Goal: Task Accomplishment & Management: Complete application form

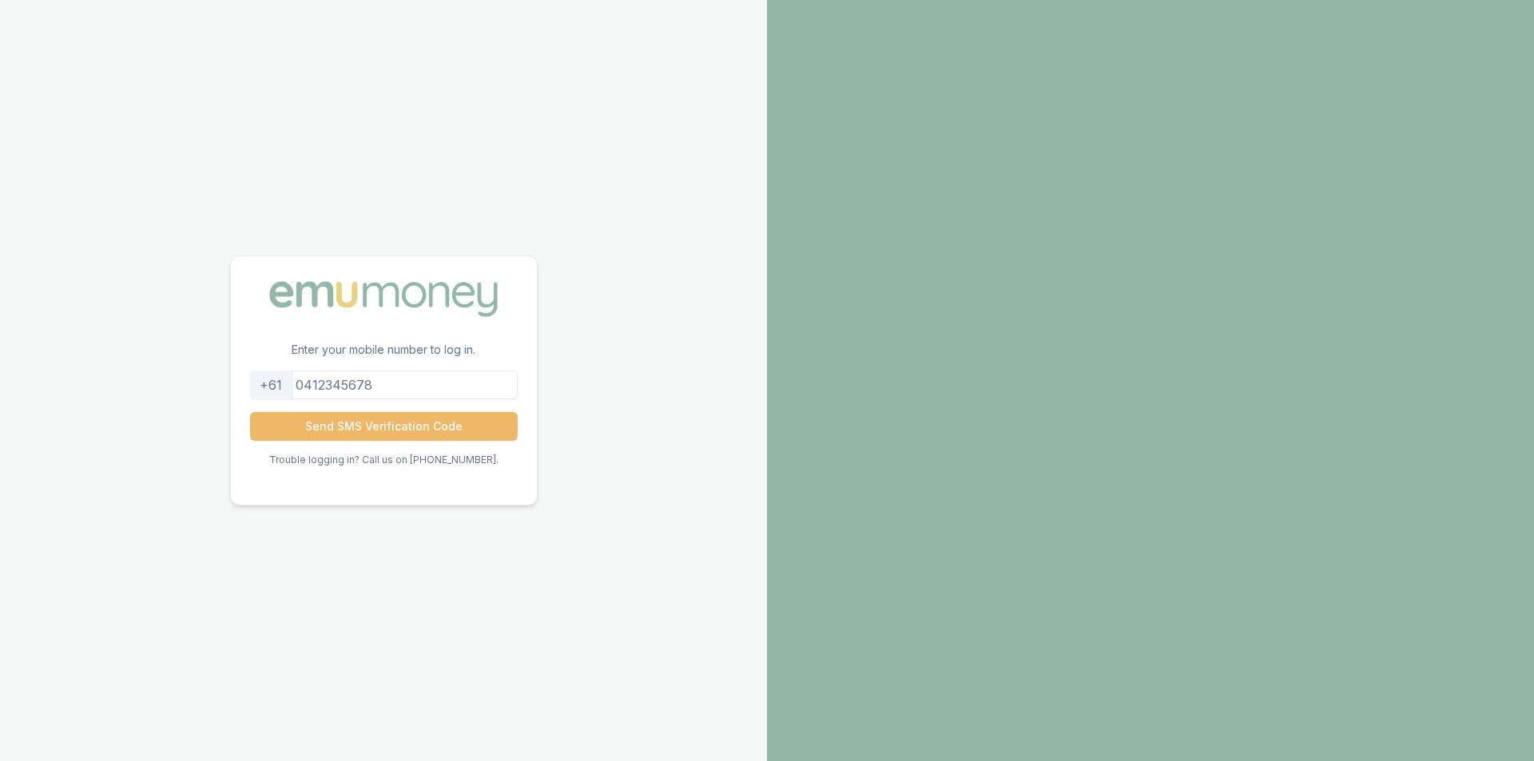
click at [424, 429] on button "Send SMS Verification Code" at bounding box center [384, 426] width 268 height 29
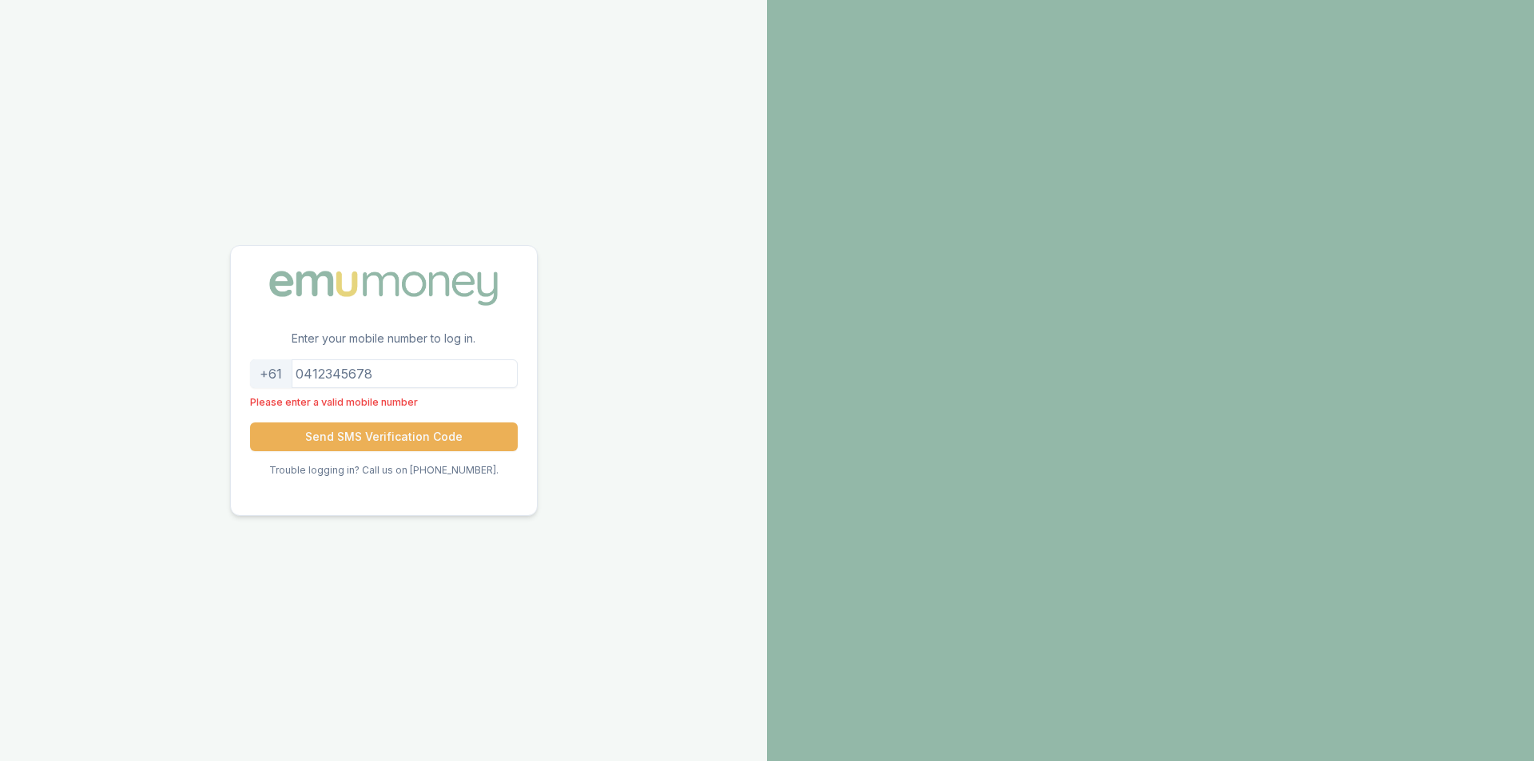
drag, startPoint x: 427, startPoint y: 370, endPoint x: 419, endPoint y: 373, distance: 8.6
click at [427, 370] on input "tel" at bounding box center [384, 373] width 268 height 29
click at [418, 374] on input "tel" at bounding box center [384, 373] width 268 height 29
type input "0412674693"
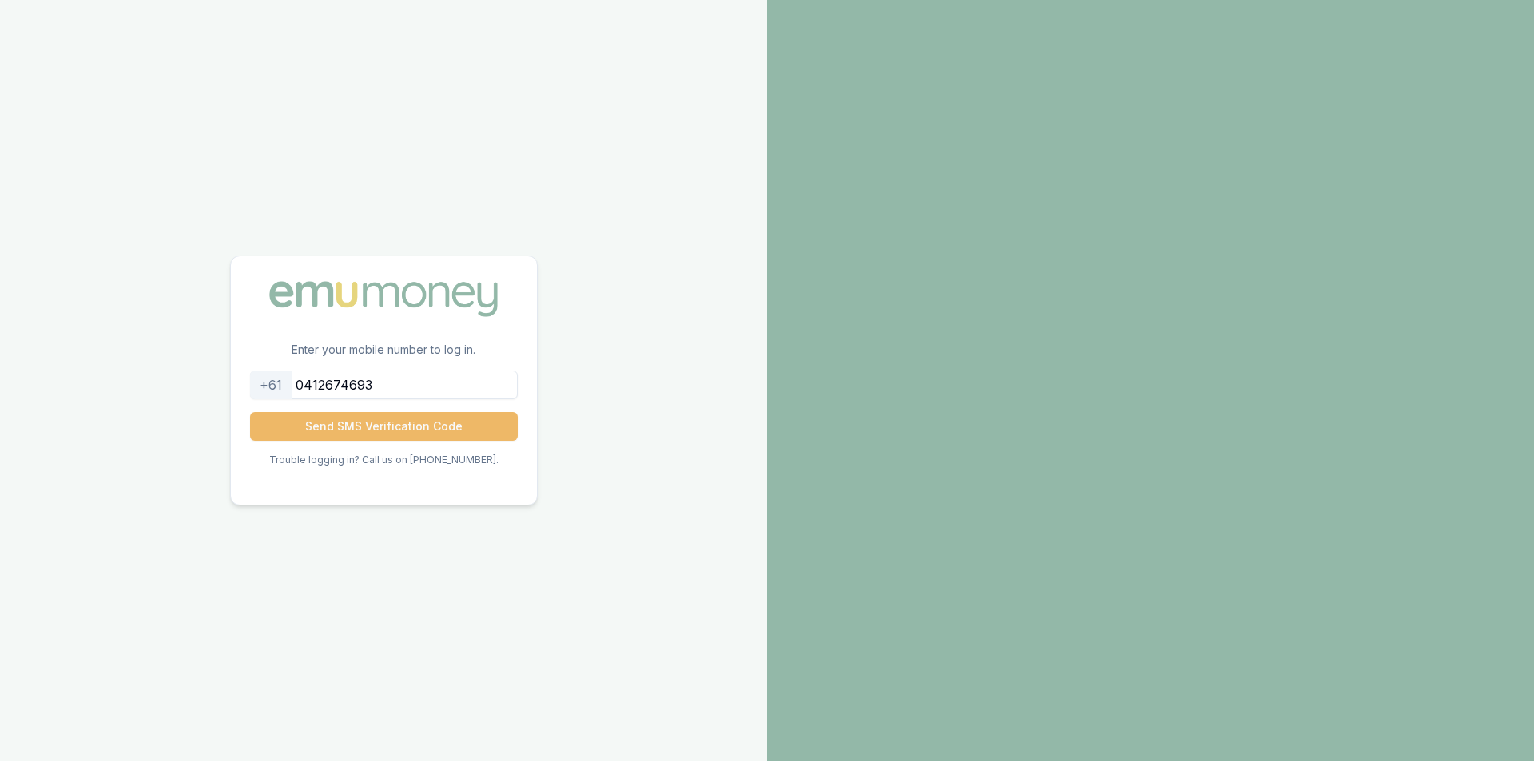
click at [389, 431] on button "Send SMS Verification Code" at bounding box center [384, 426] width 268 height 29
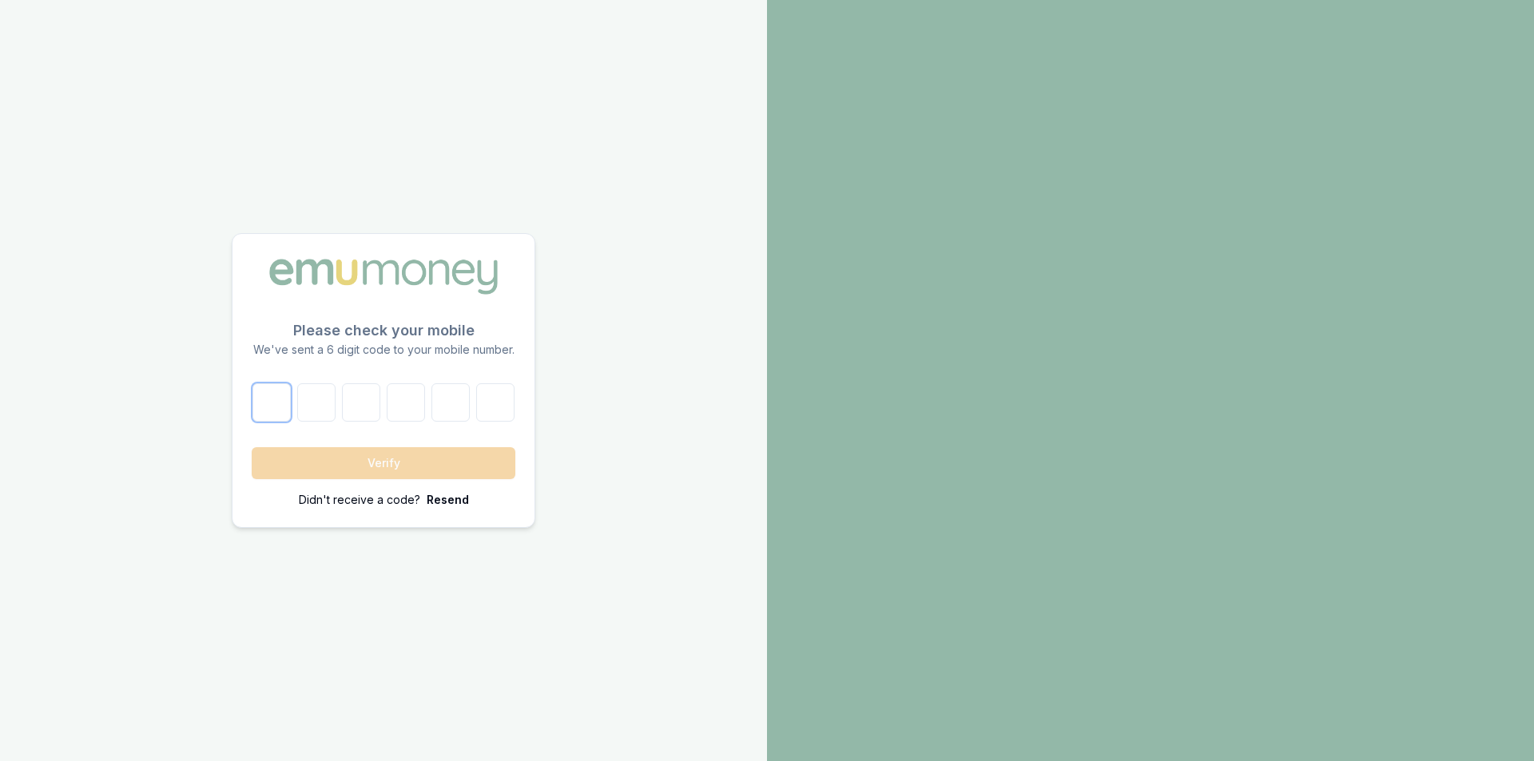
click at [285, 395] on input "number" at bounding box center [271, 402] width 38 height 38
type input "1"
type input "6"
type input "8"
type input "2"
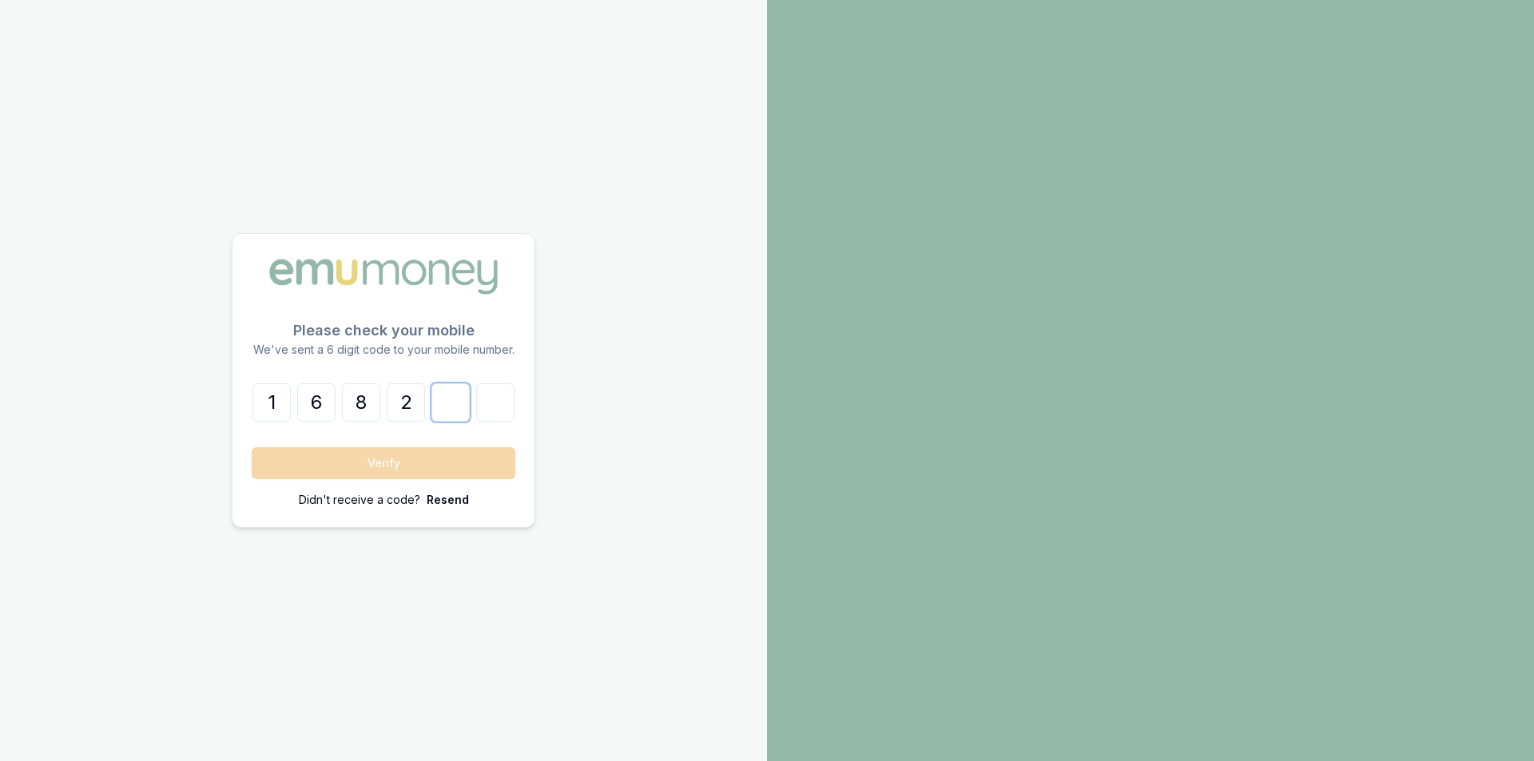
type input "3"
type input "9"
click at [364, 456] on button "Verify" at bounding box center [384, 463] width 264 height 32
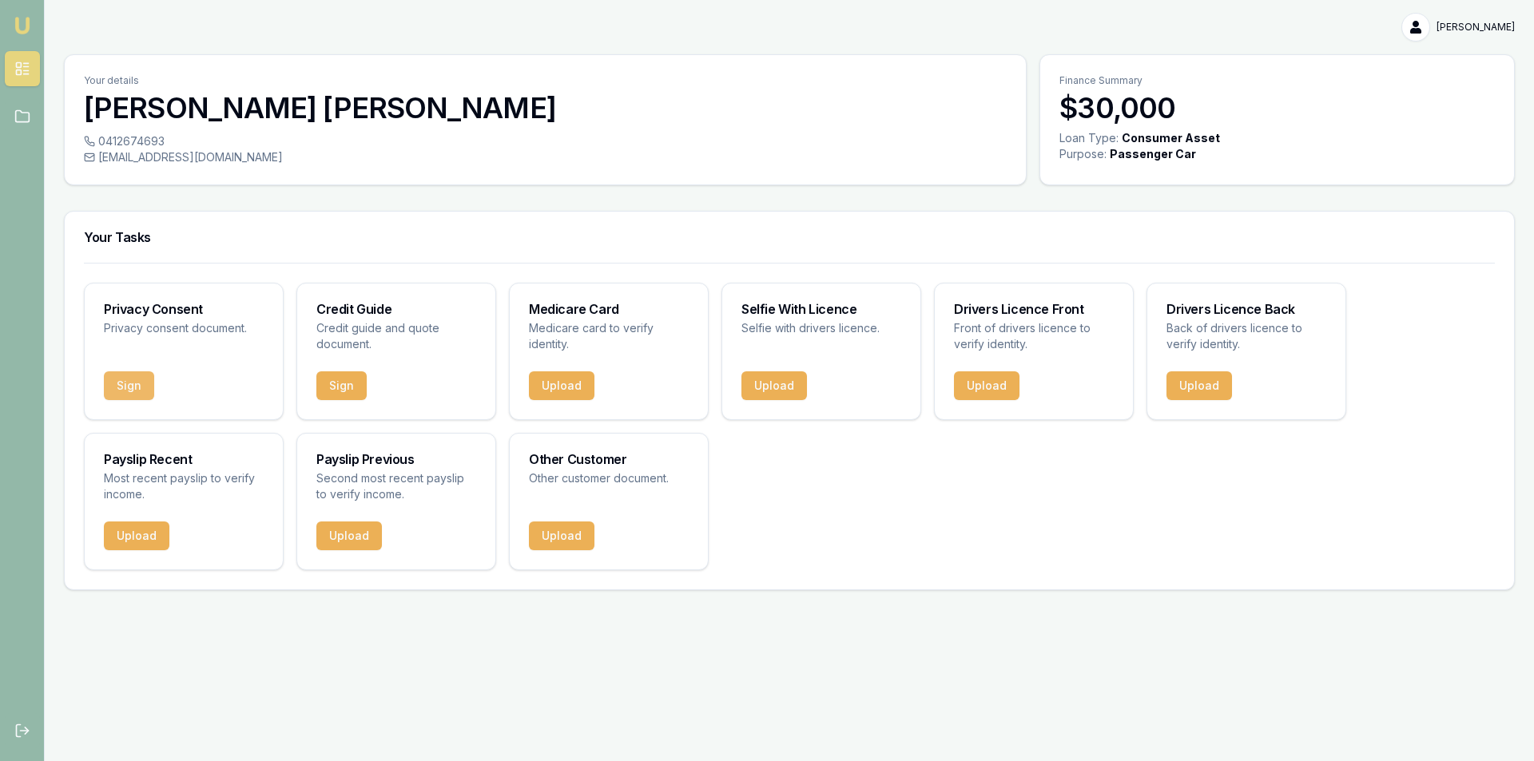
click at [133, 387] on button "Sign" at bounding box center [129, 385] width 50 height 29
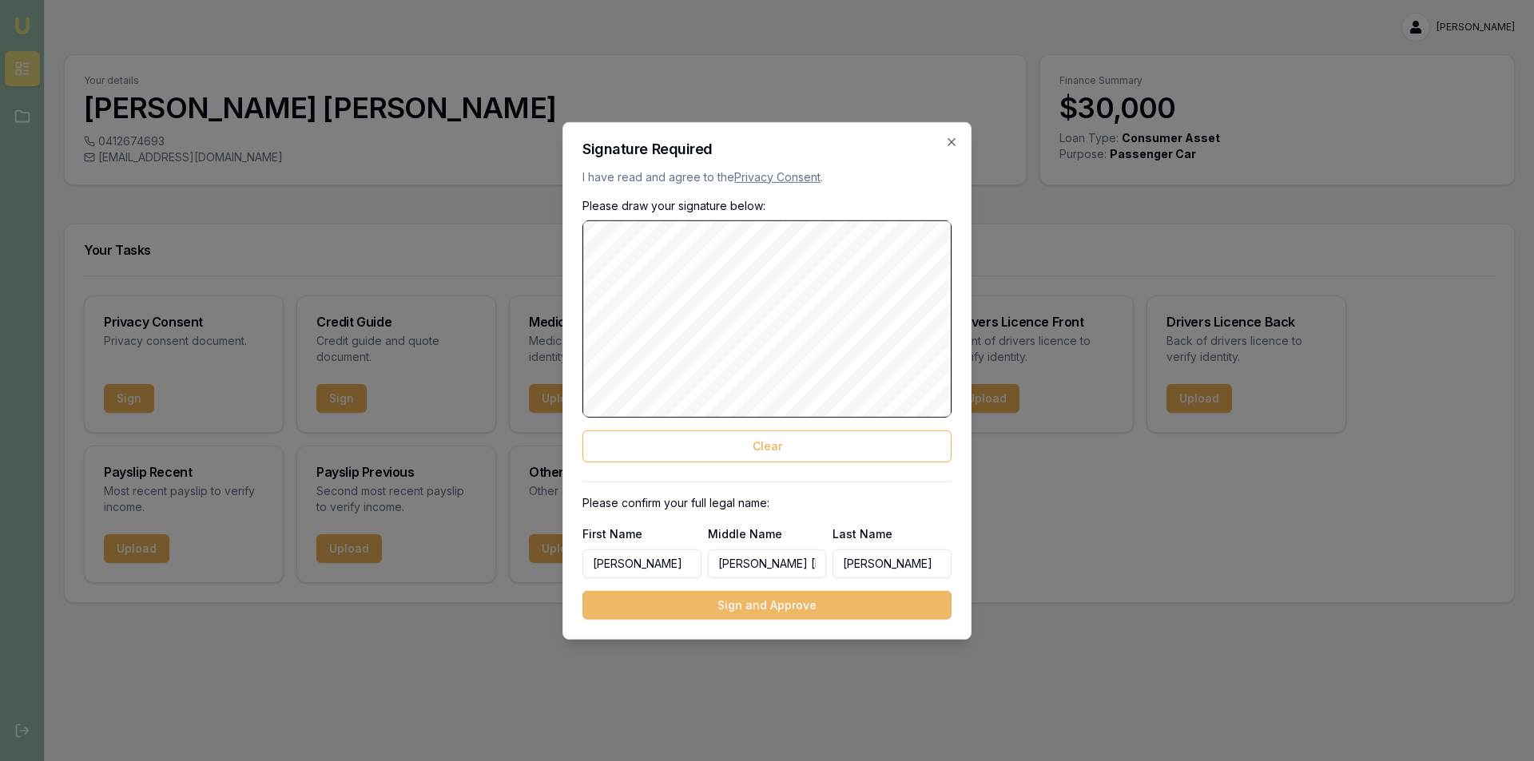
click at [772, 610] on button "Sign and Approve" at bounding box center [766, 605] width 369 height 29
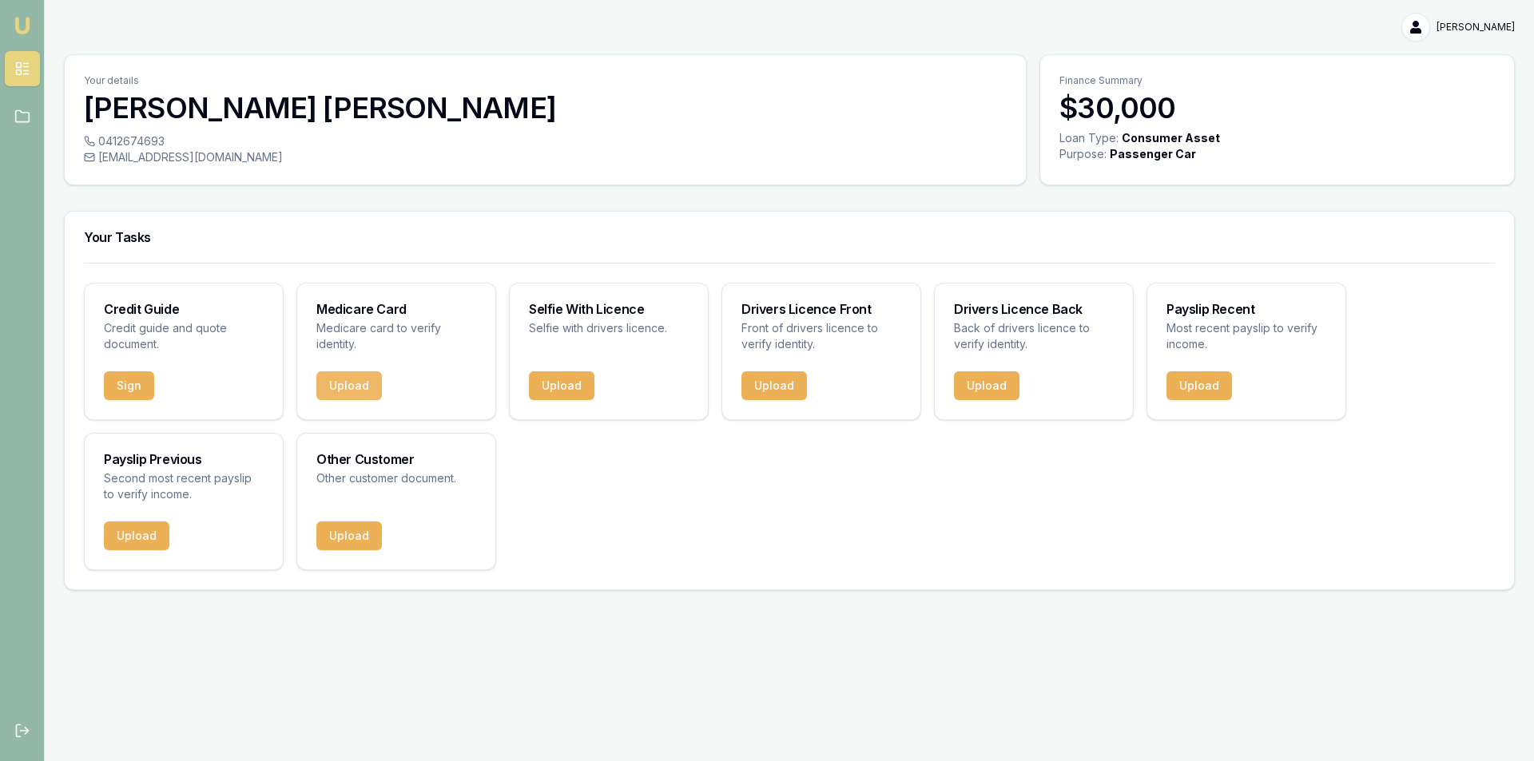
click at [341, 389] on button "Upload" at bounding box center [349, 385] width 66 height 29
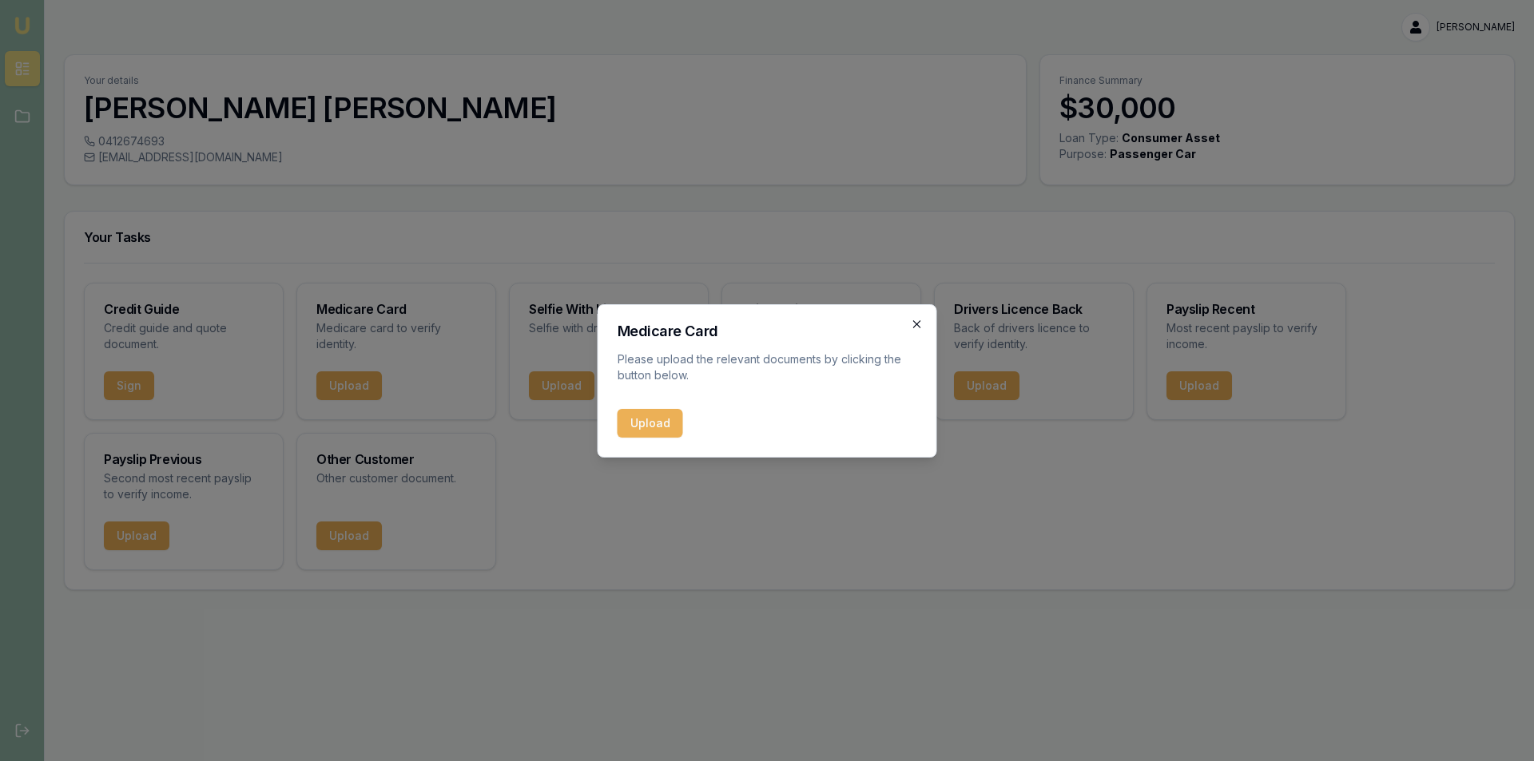
click at [923, 324] on icon "button" at bounding box center [917, 324] width 13 height 13
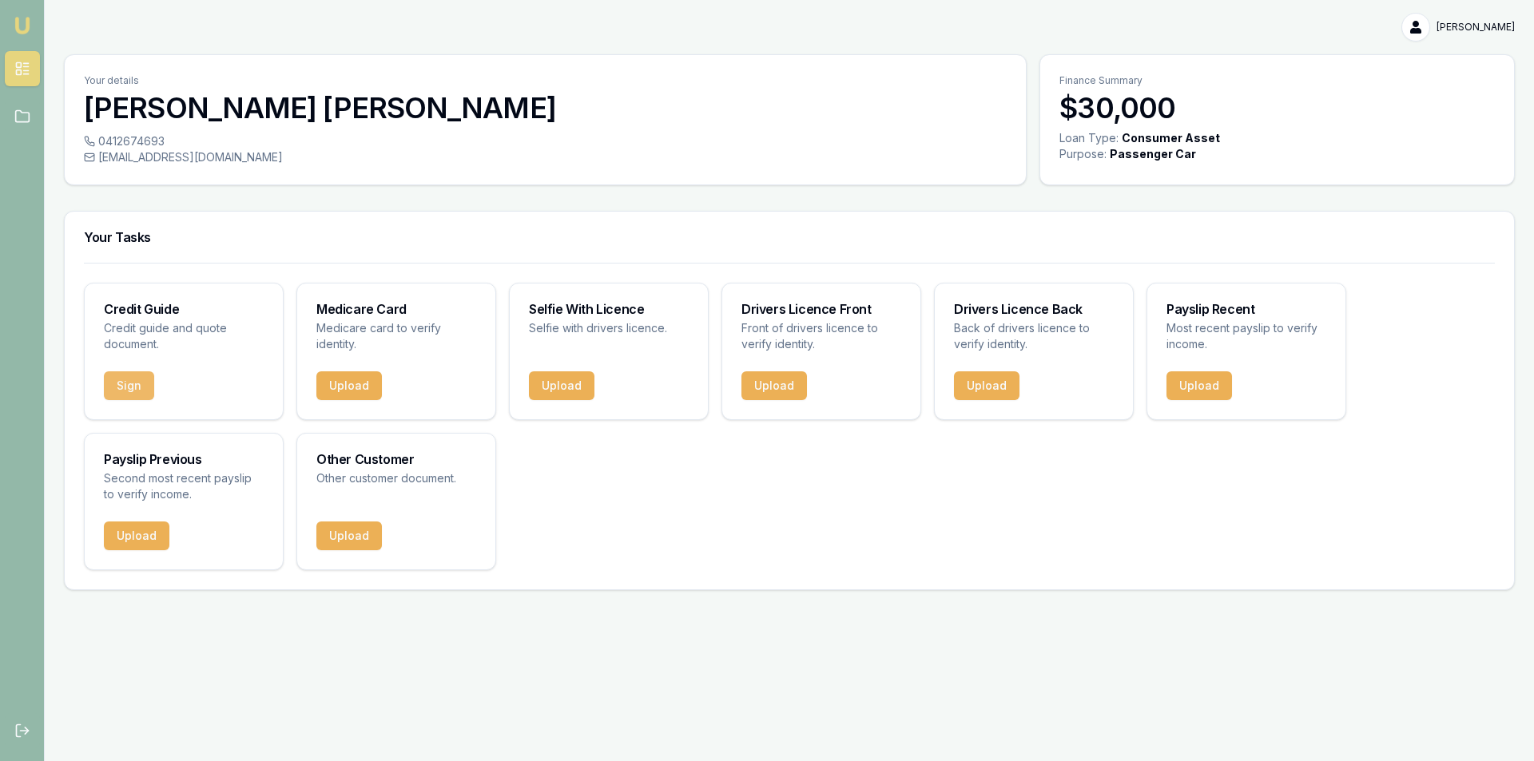
click at [123, 391] on button "Sign" at bounding box center [129, 385] width 50 height 29
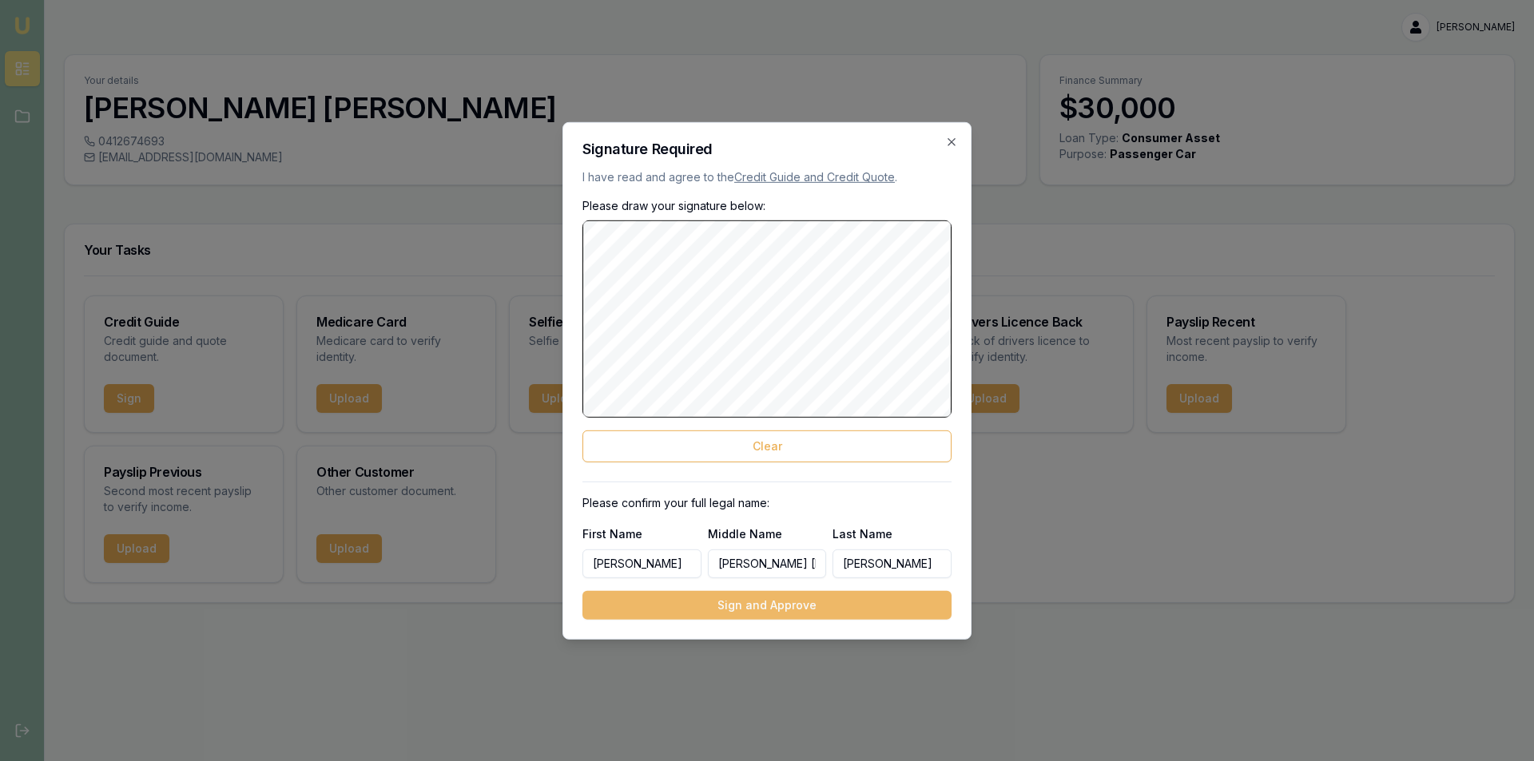
click at [790, 610] on button "Sign and Approve" at bounding box center [766, 605] width 369 height 29
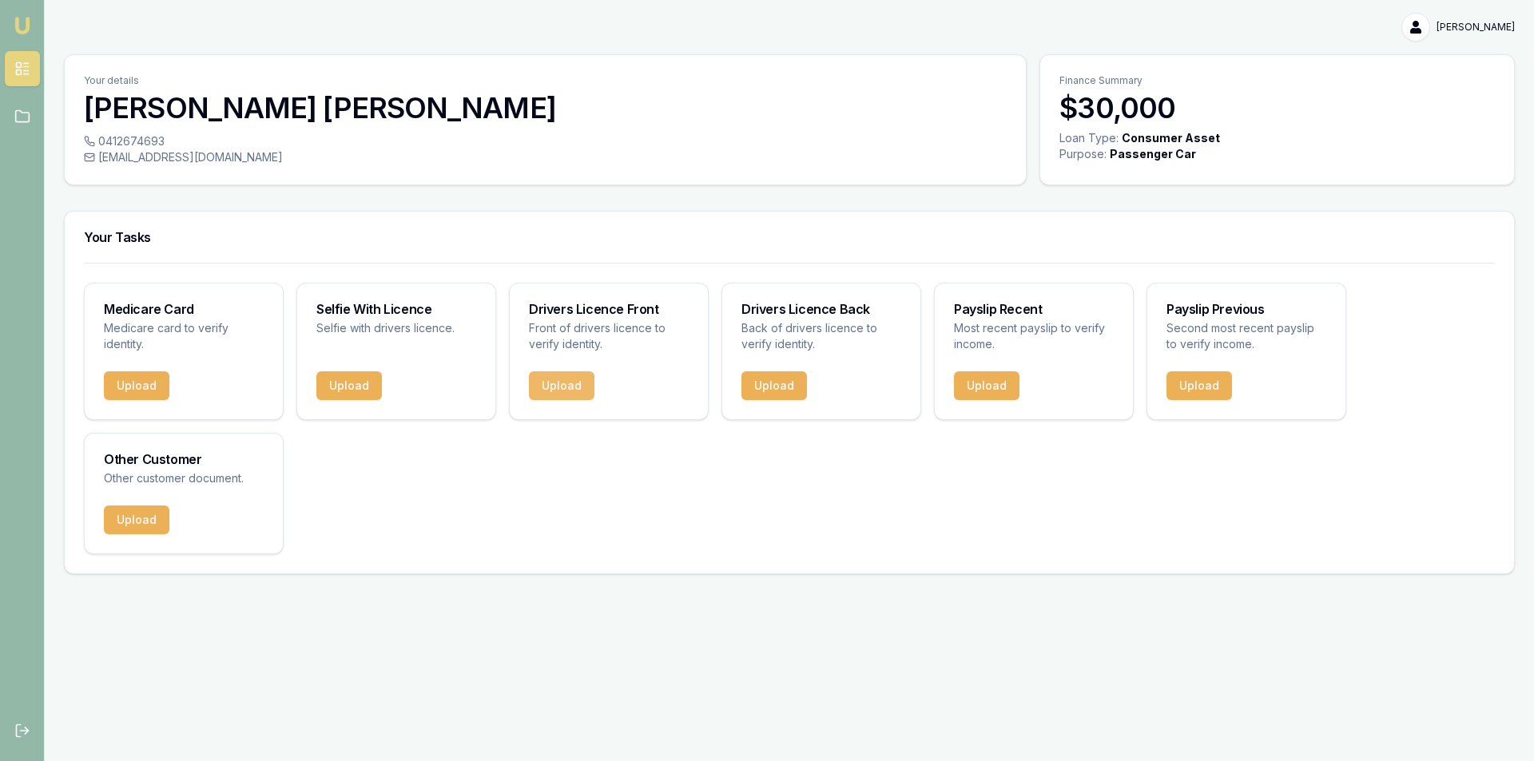
click at [559, 390] on button "Upload" at bounding box center [562, 385] width 66 height 29
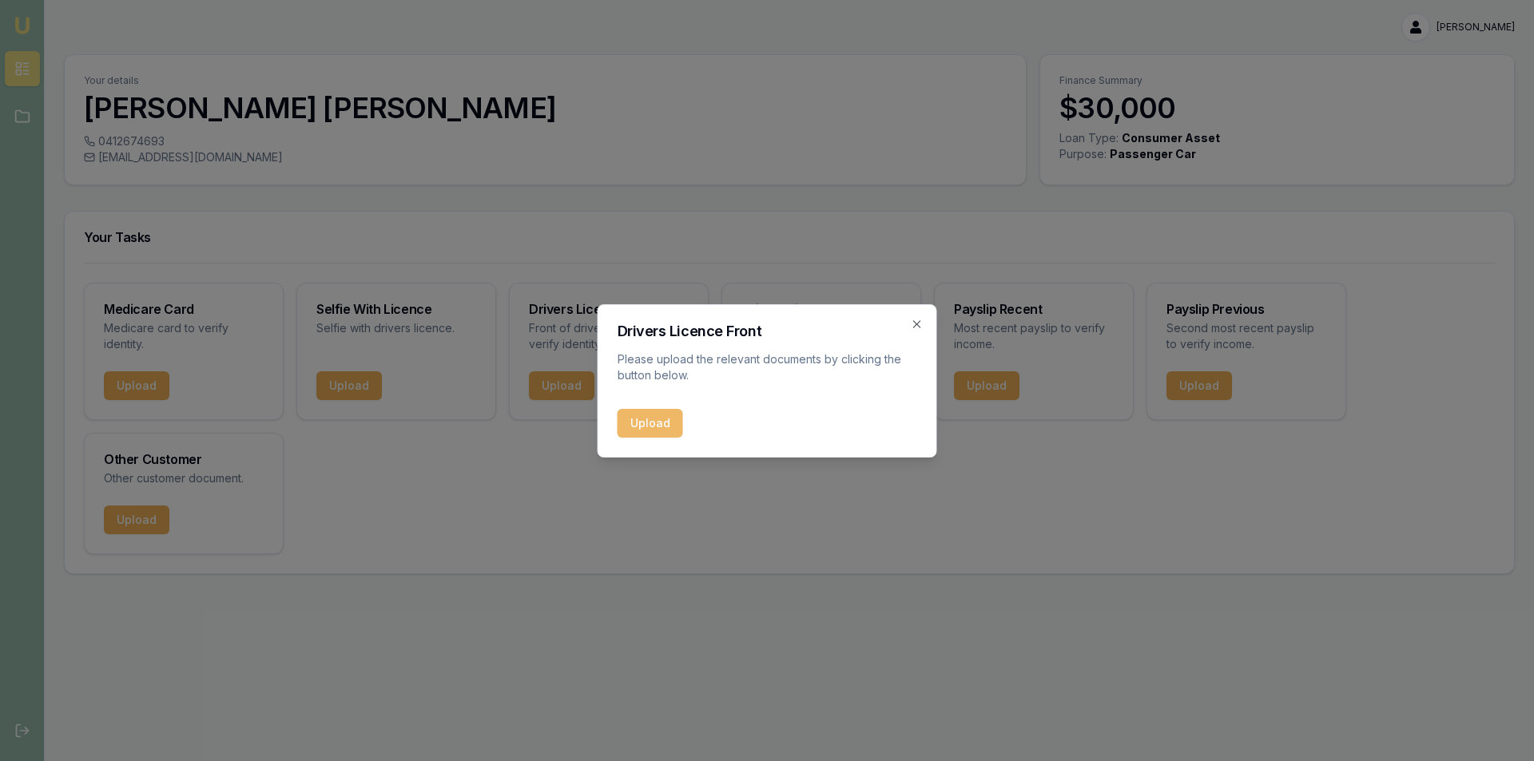
click at [669, 427] on button "Upload" at bounding box center [651, 423] width 66 height 29
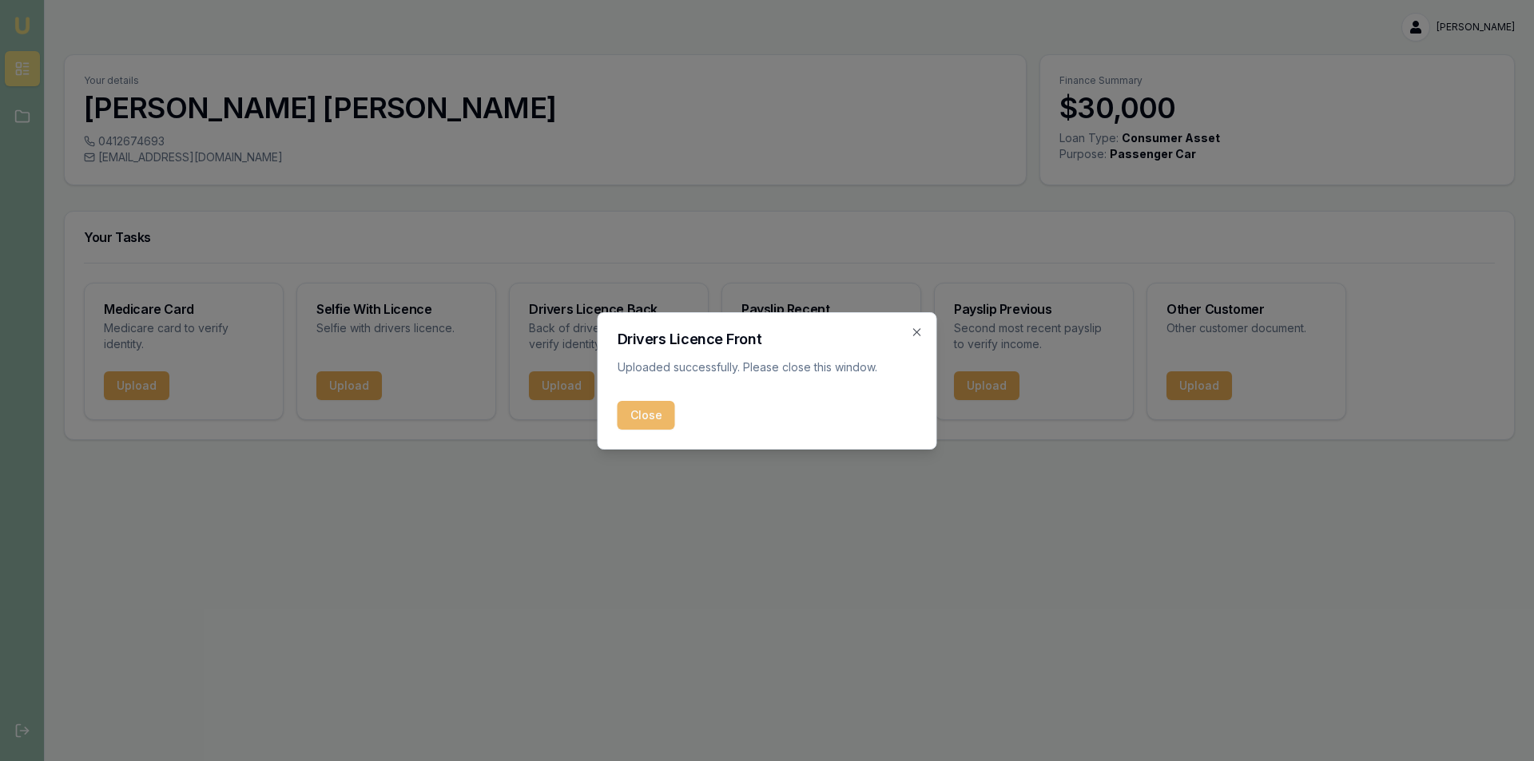
click at [643, 420] on button "Close" at bounding box center [647, 415] width 58 height 29
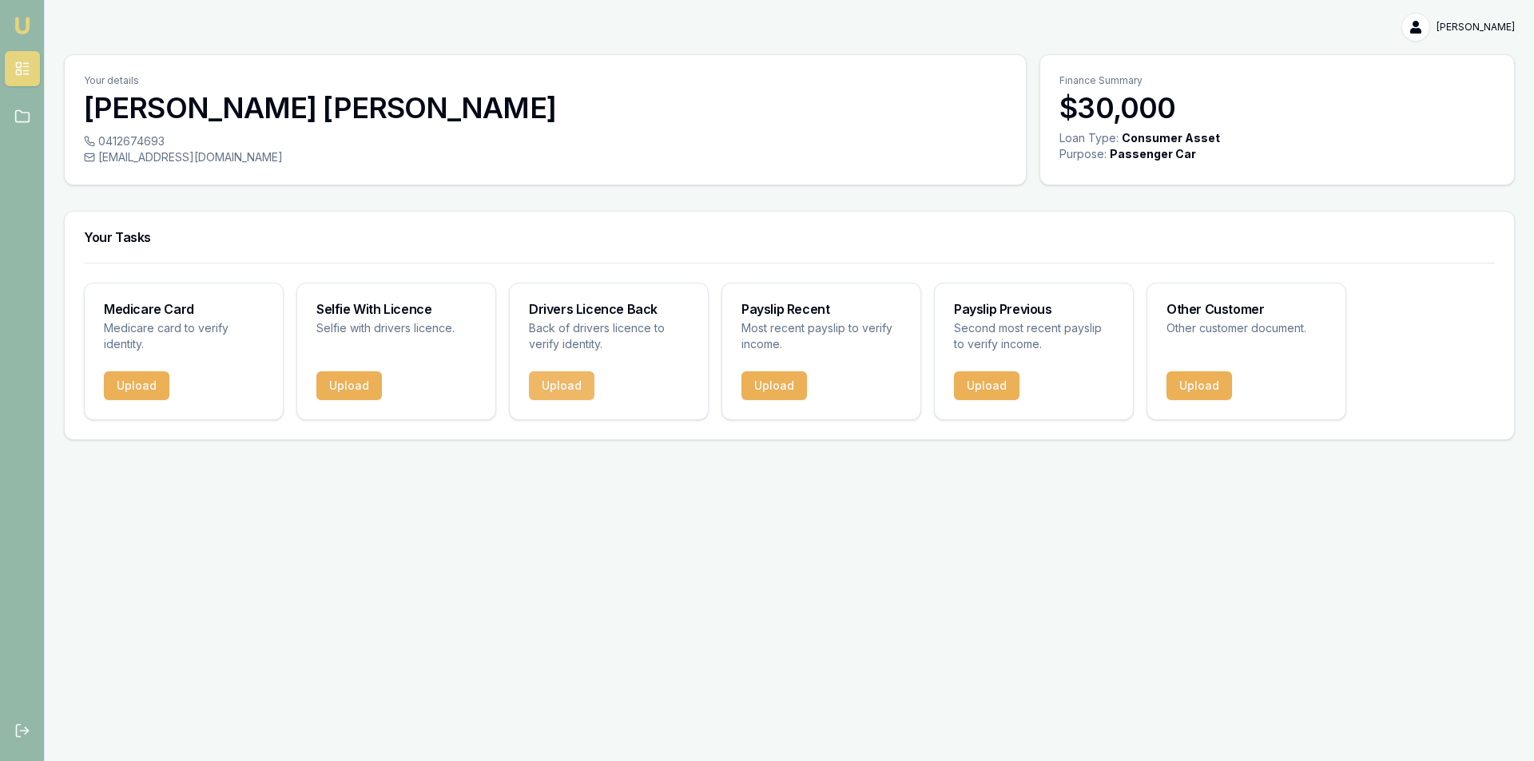
click at [572, 385] on button "Upload" at bounding box center [562, 385] width 66 height 29
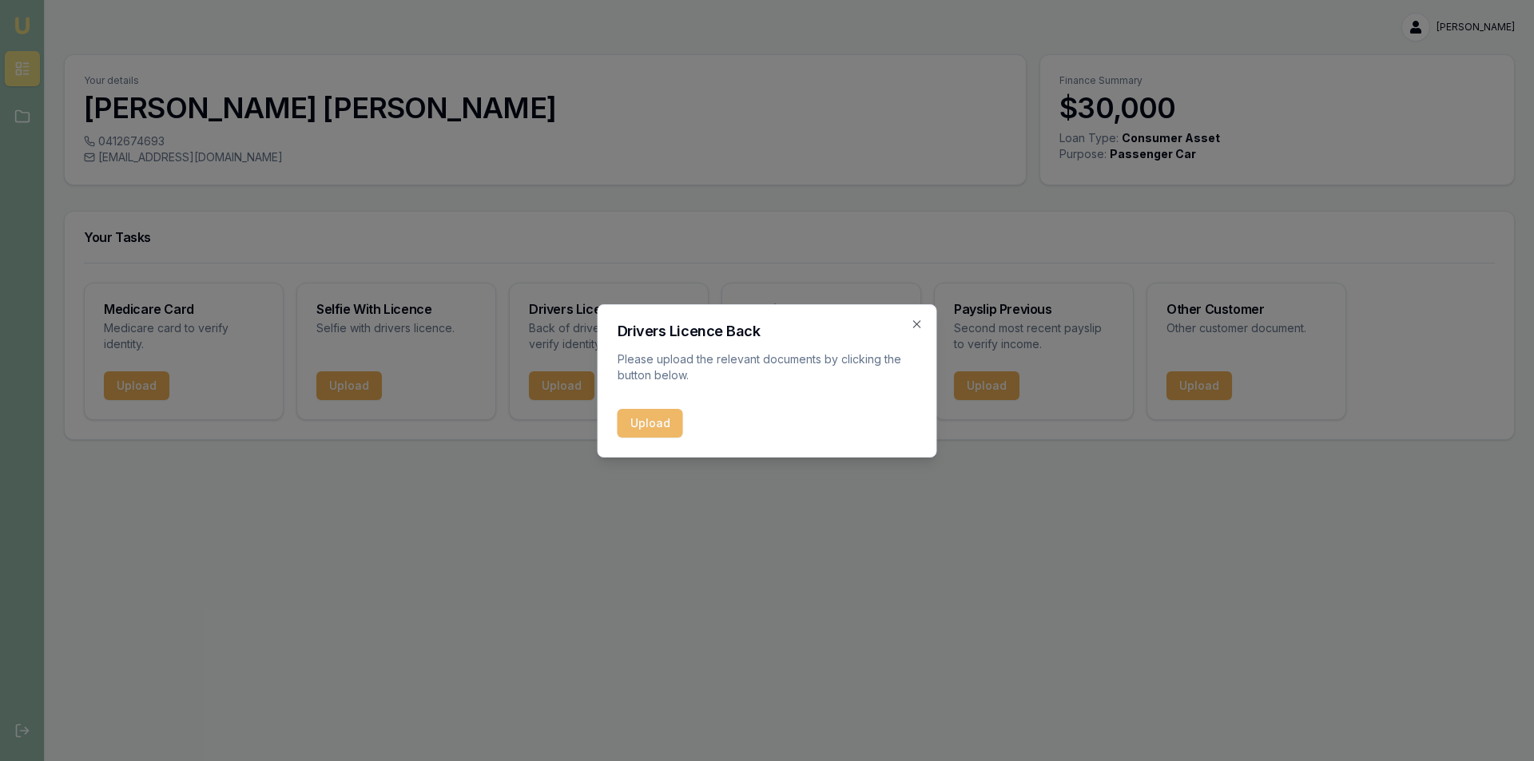
click at [649, 419] on button "Upload" at bounding box center [651, 423] width 66 height 29
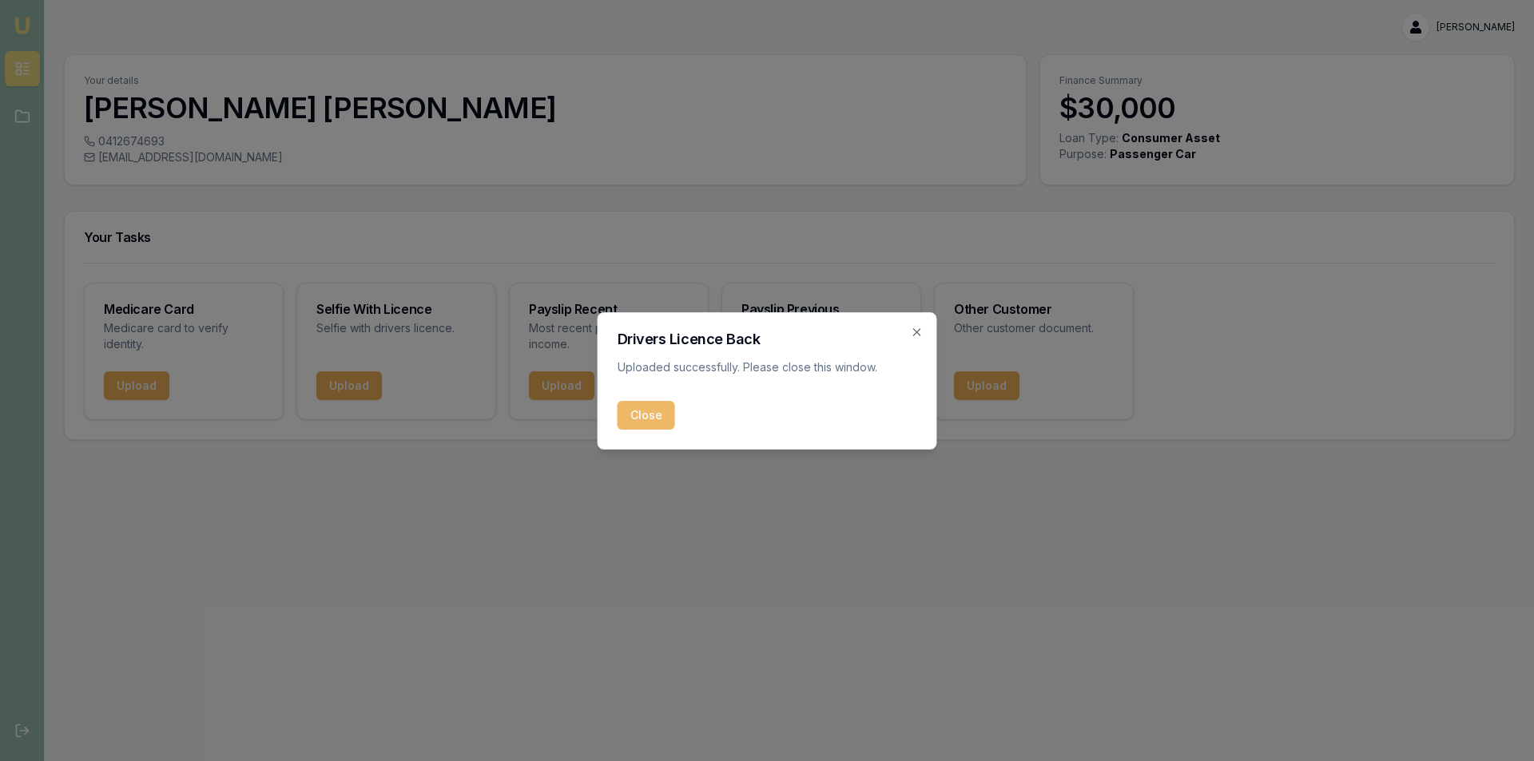
click at [637, 419] on button "Close" at bounding box center [647, 415] width 58 height 29
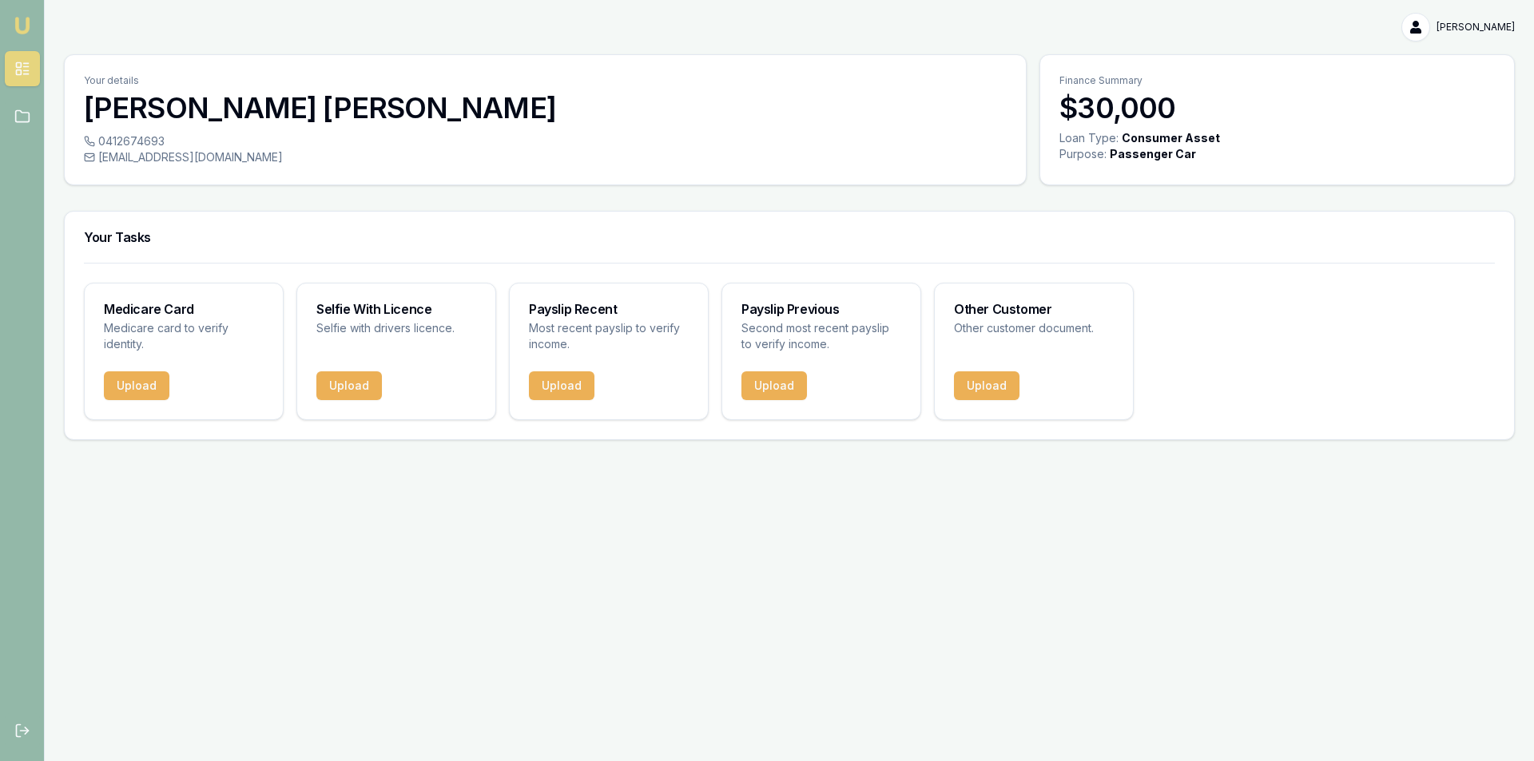
drag, startPoint x: 452, startPoint y: 20, endPoint x: 377, endPoint y: 97, distance: 107.3
click at [452, 20] on div "[PERSON_NAME]" at bounding box center [789, 27] width 1451 height 29
click at [154, 379] on button "Upload" at bounding box center [137, 385] width 66 height 29
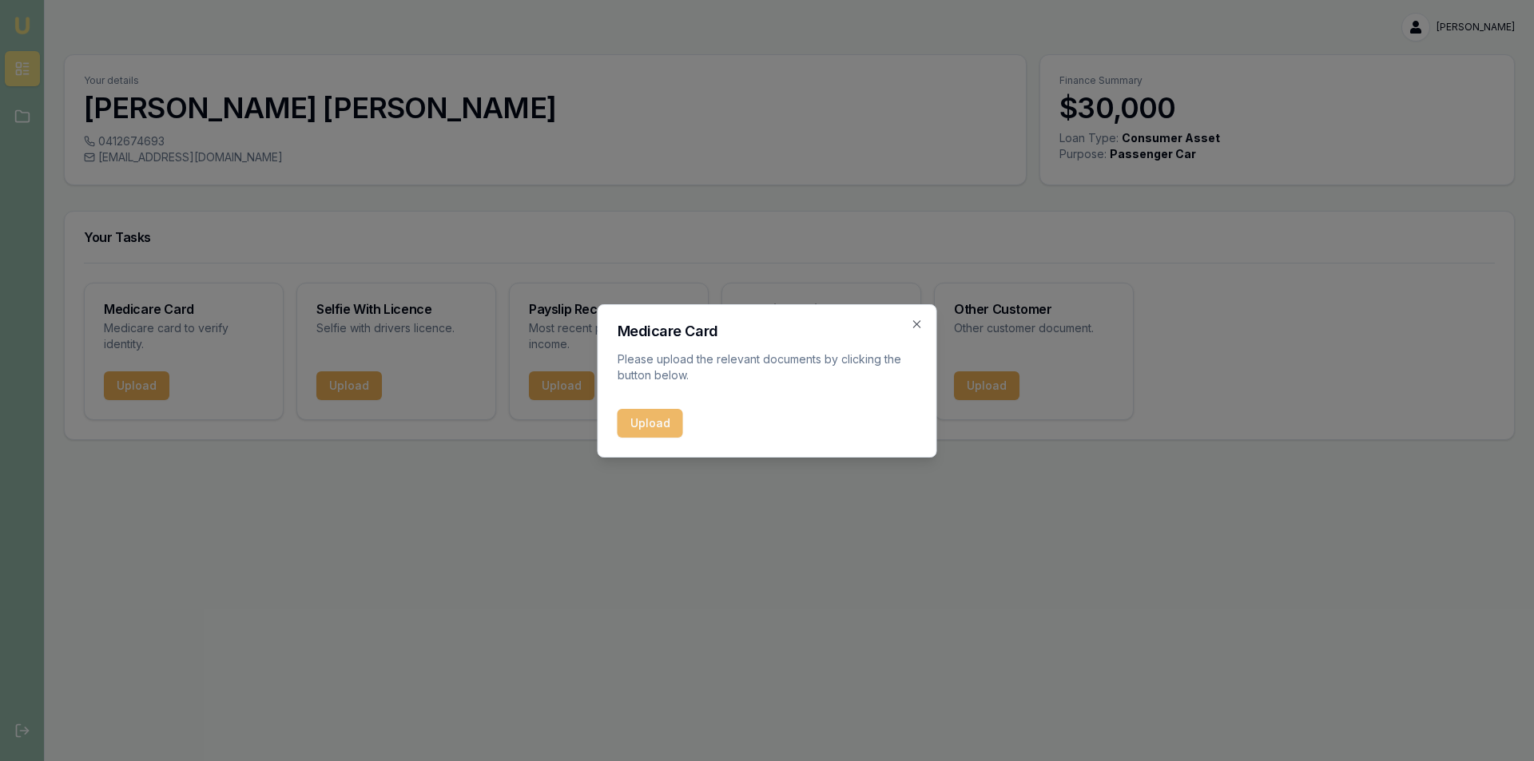
click at [663, 426] on button "Upload" at bounding box center [651, 423] width 66 height 29
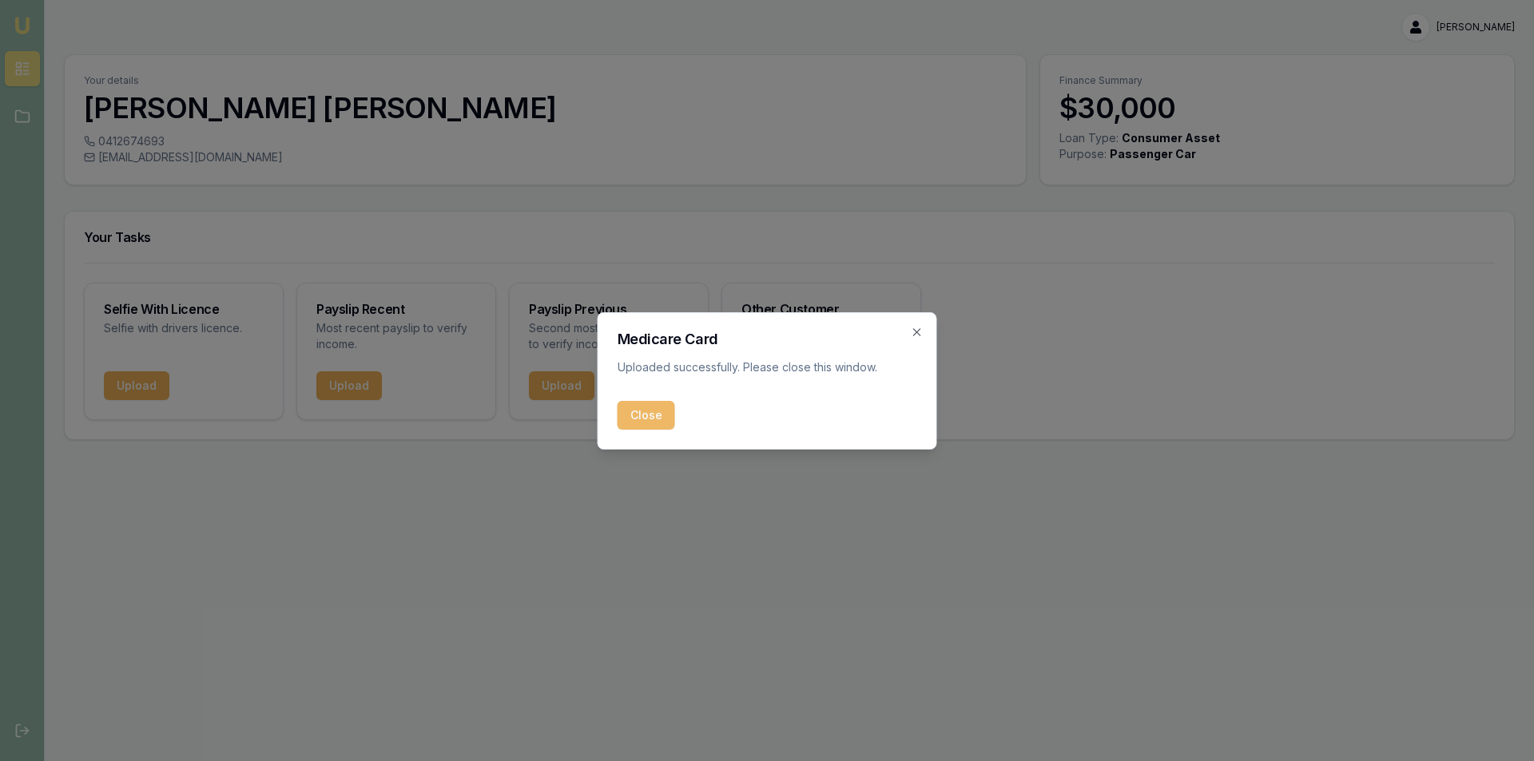
click at [667, 407] on button "Close" at bounding box center [647, 415] width 58 height 29
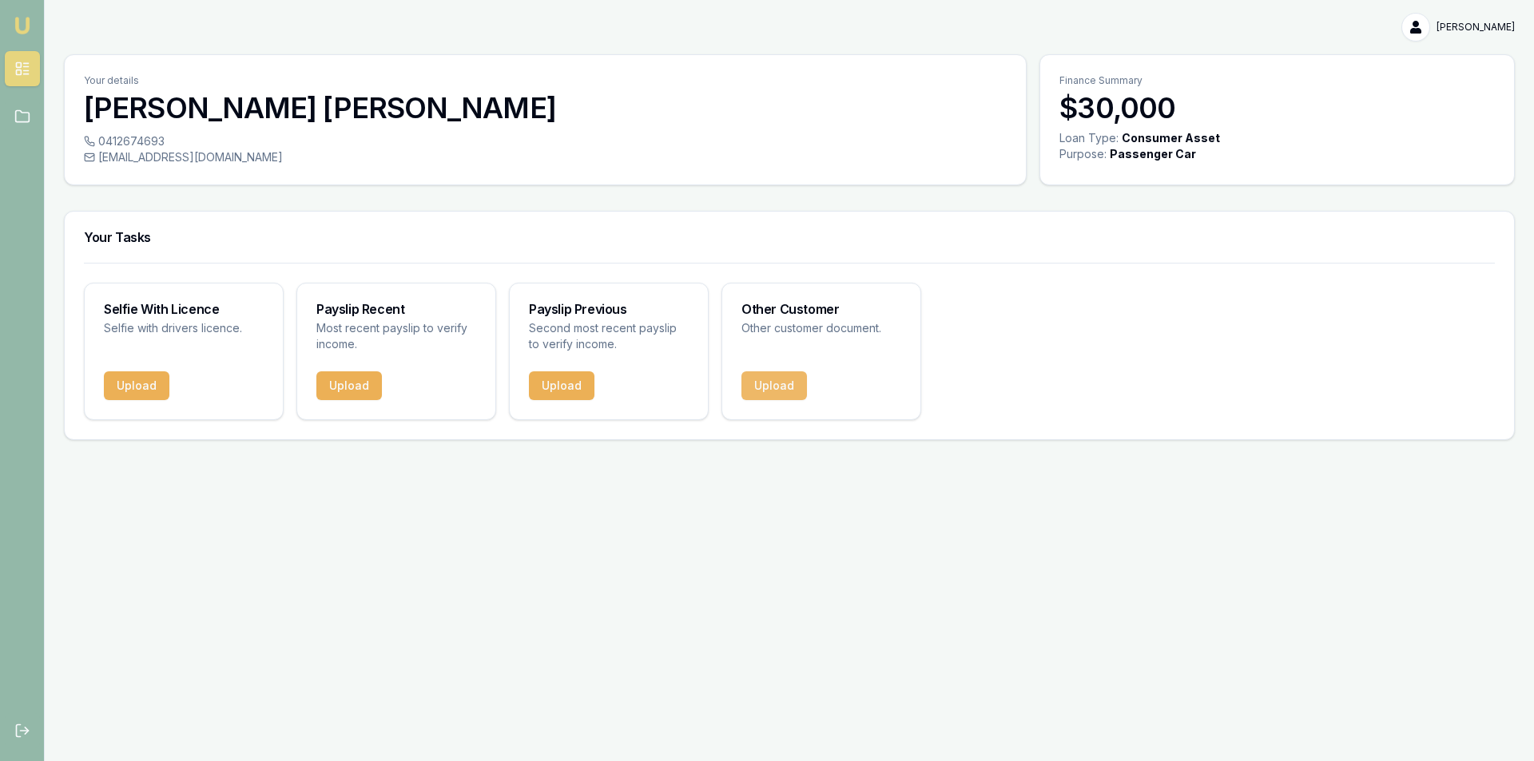
click at [788, 387] on button "Upload" at bounding box center [774, 385] width 66 height 29
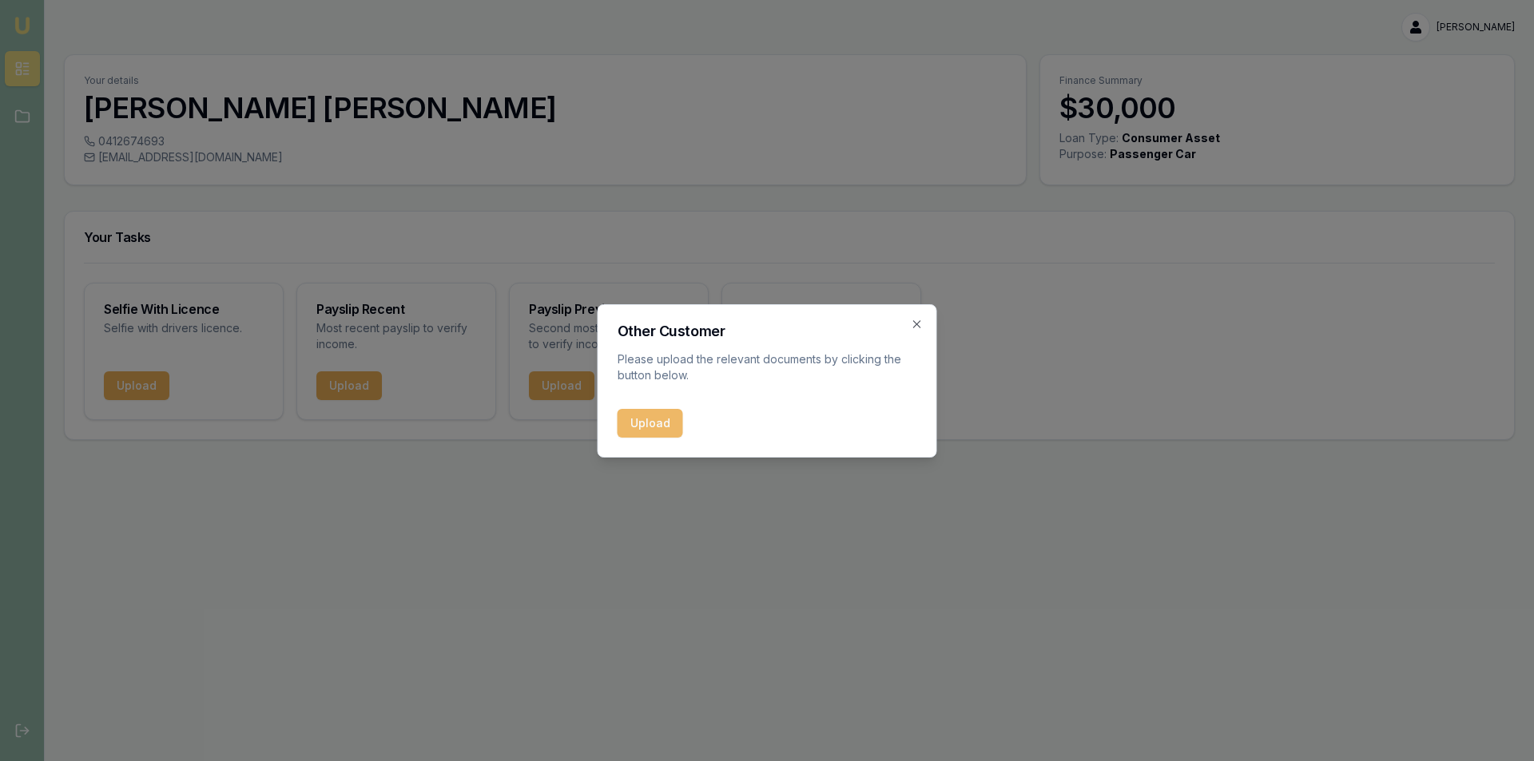
click at [675, 426] on button "Upload" at bounding box center [651, 423] width 66 height 29
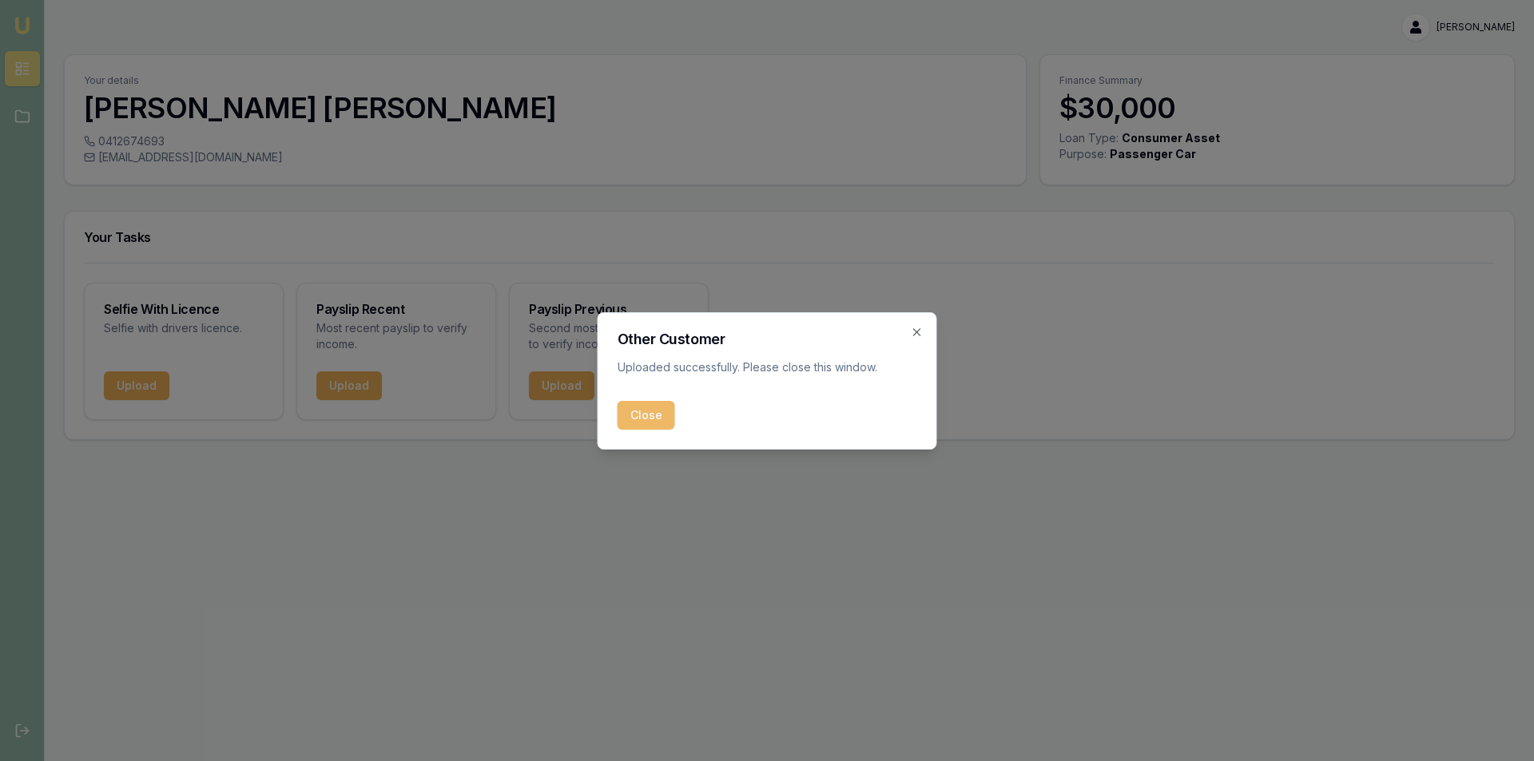
click at [644, 417] on button "Close" at bounding box center [647, 415] width 58 height 29
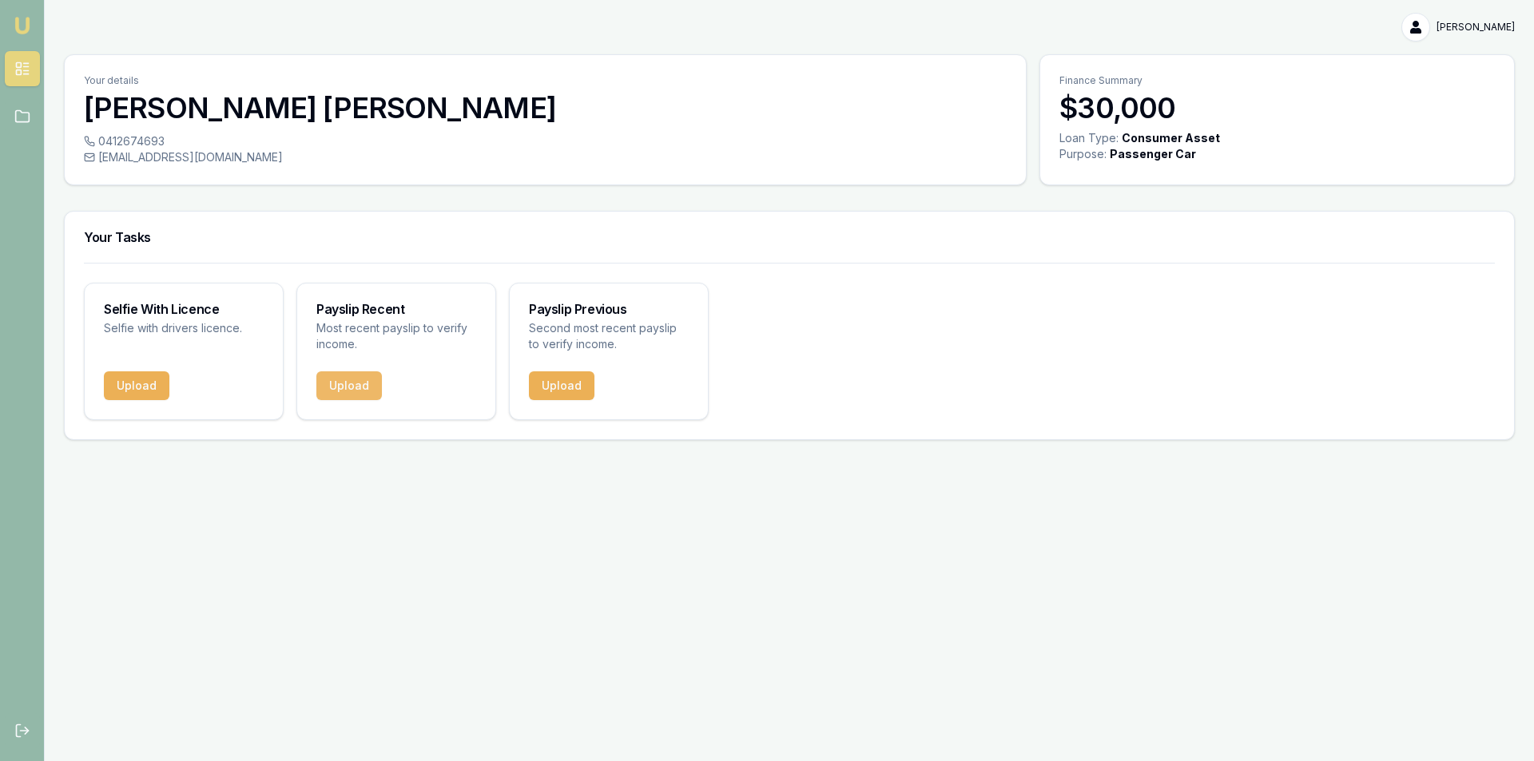
click at [344, 386] on button "Upload" at bounding box center [349, 385] width 66 height 29
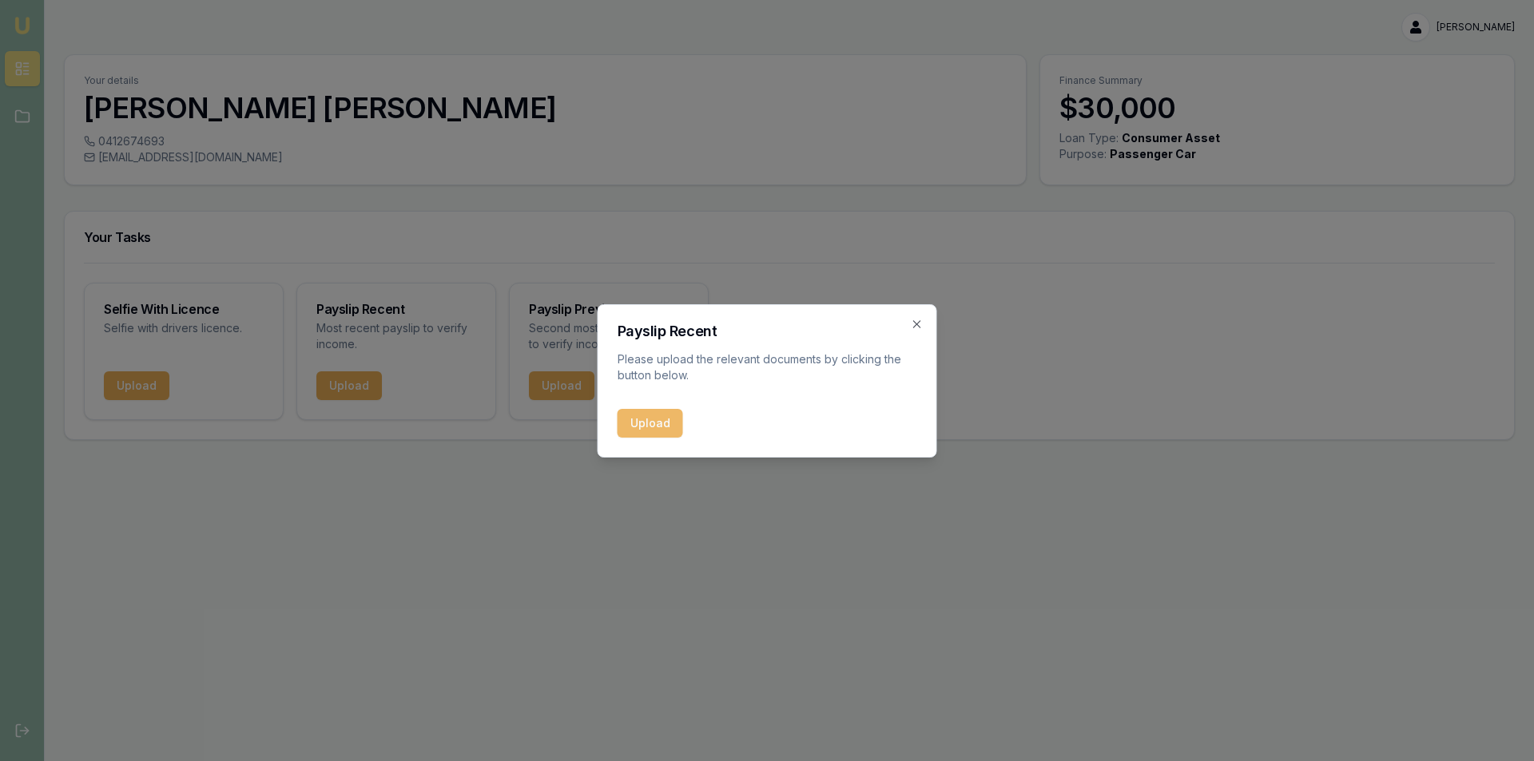
click at [657, 427] on button "Upload" at bounding box center [651, 423] width 66 height 29
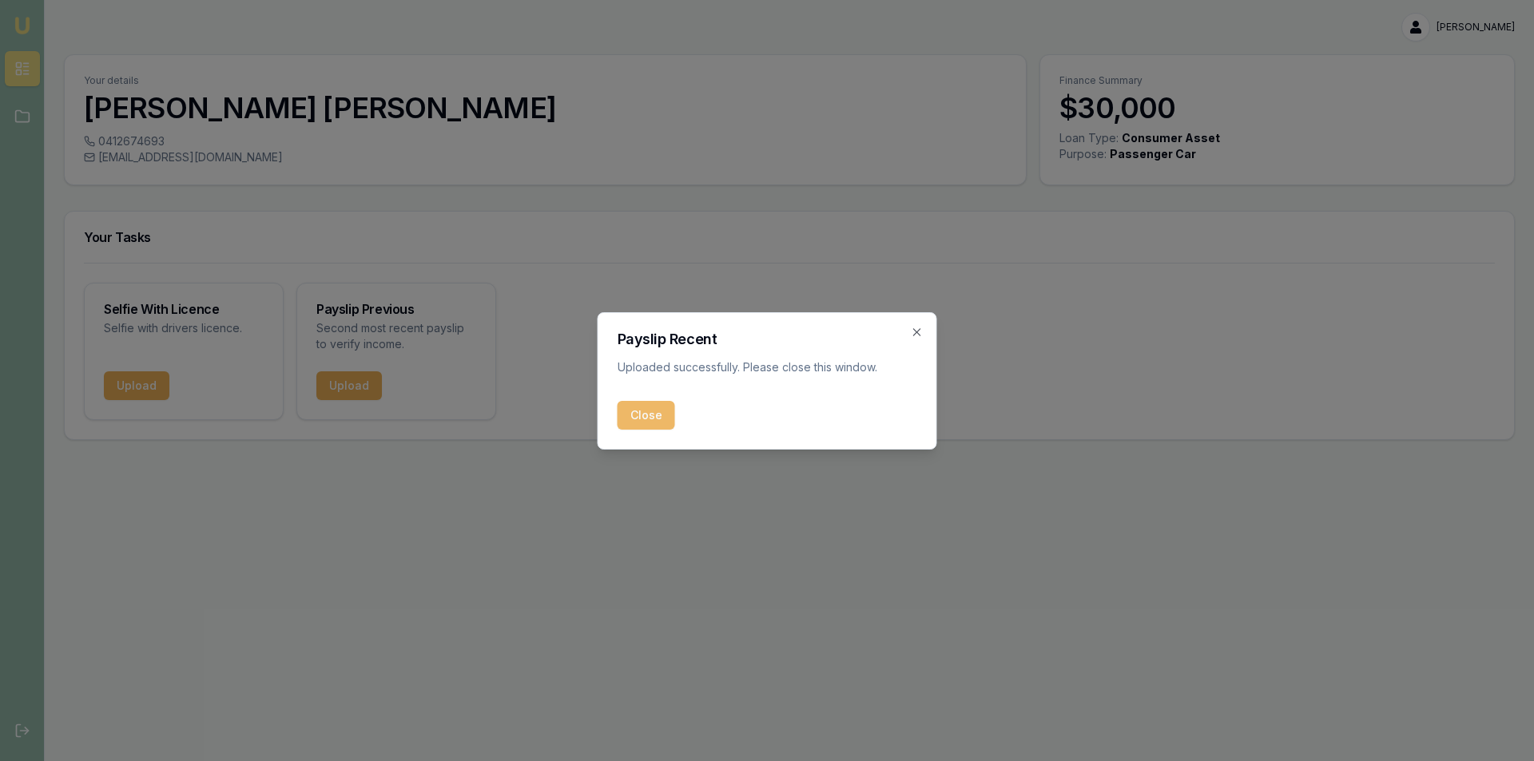
click at [649, 413] on button "Close" at bounding box center [647, 415] width 58 height 29
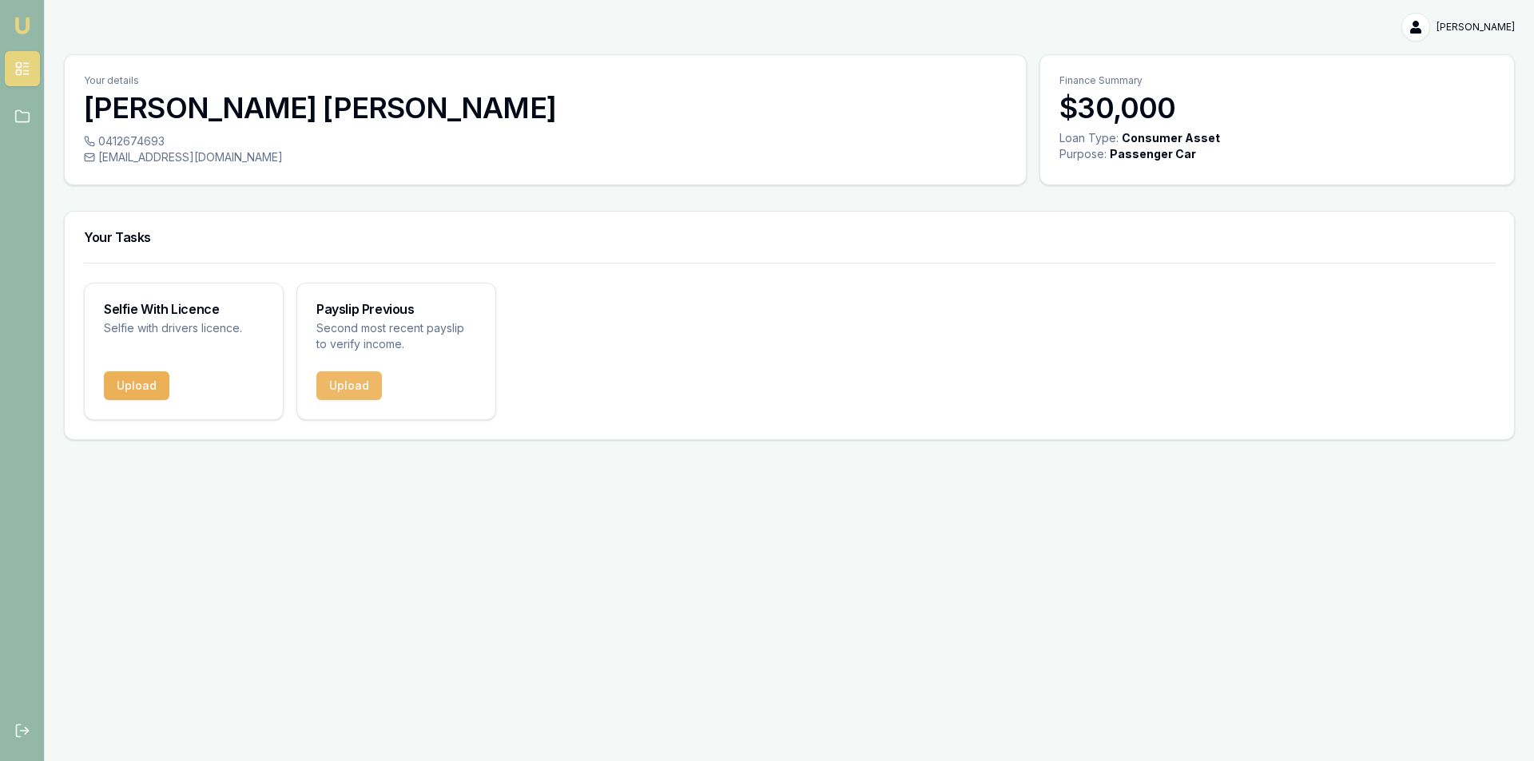
click at [367, 382] on button "Upload" at bounding box center [349, 385] width 66 height 29
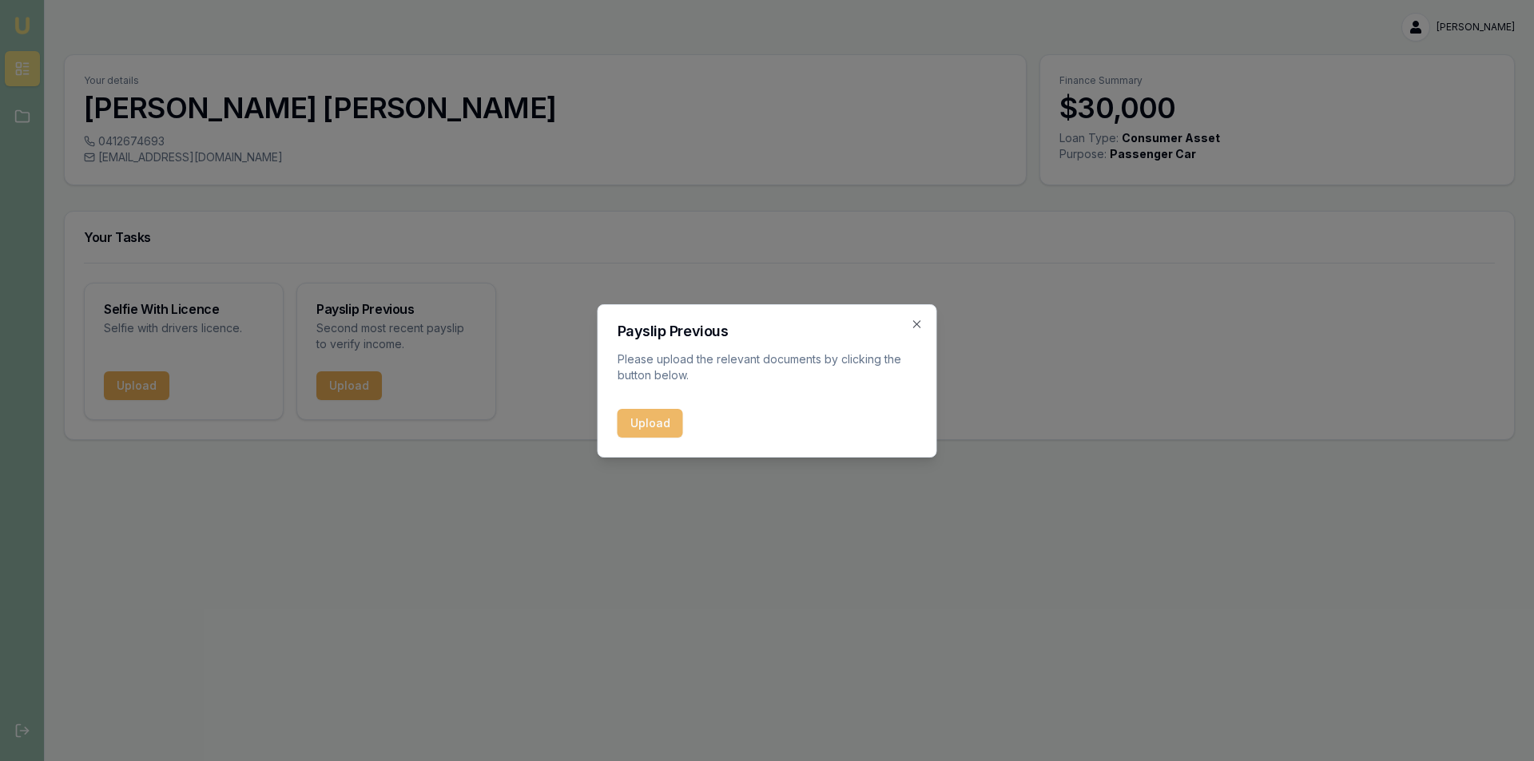
click at [660, 419] on button "Upload" at bounding box center [651, 423] width 66 height 29
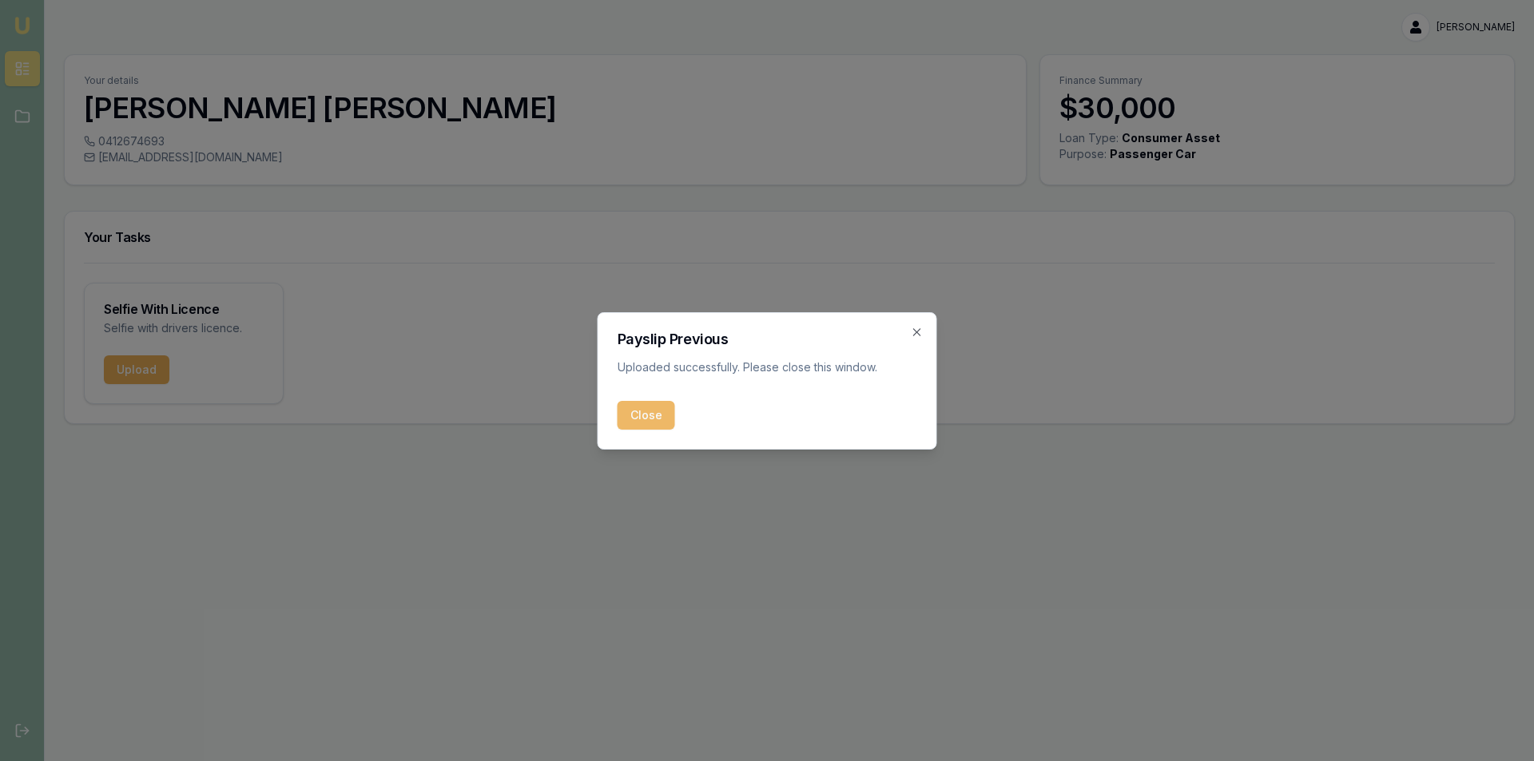
click at [639, 410] on button "Close" at bounding box center [647, 415] width 58 height 29
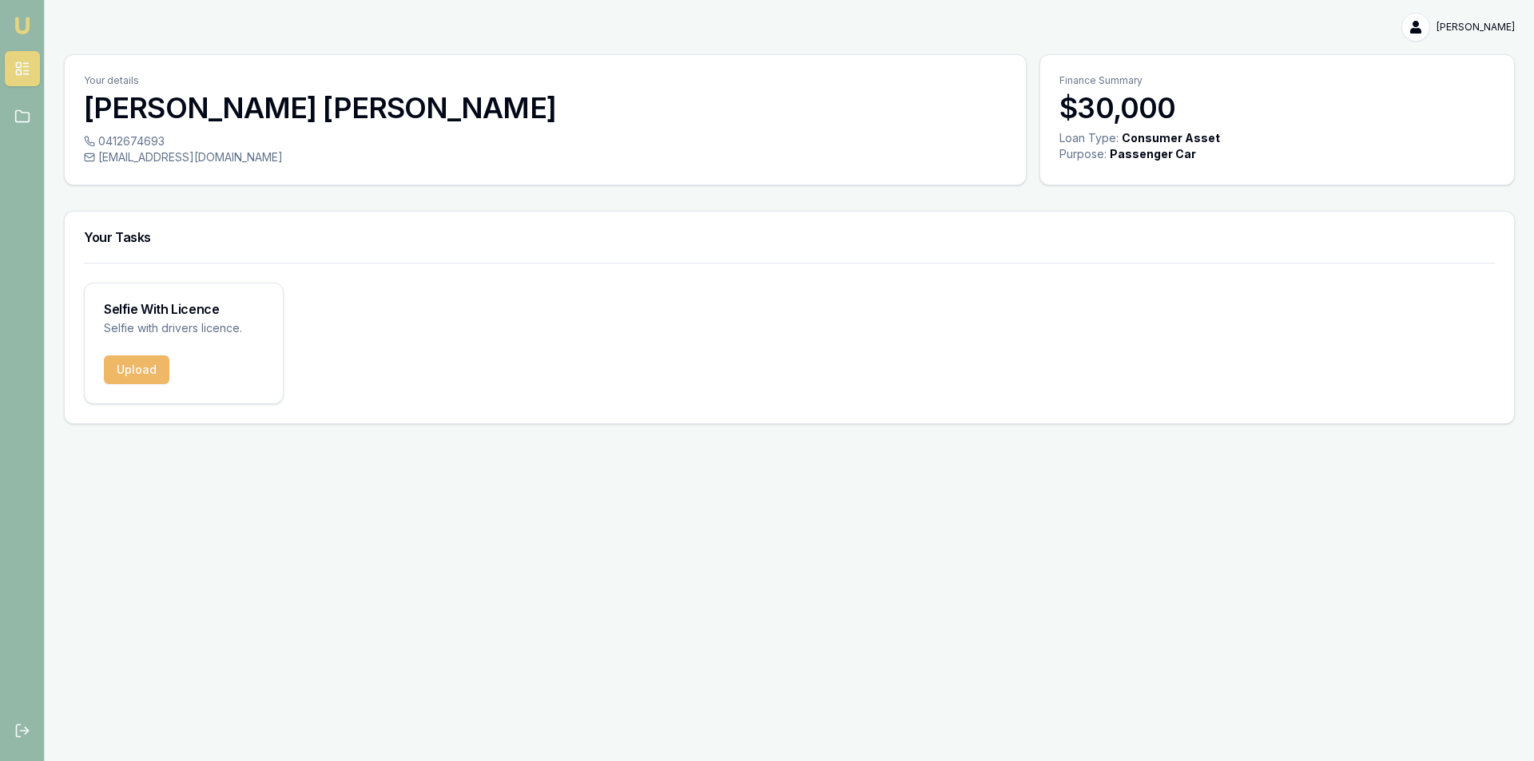
click at [141, 367] on button "Upload" at bounding box center [137, 369] width 66 height 29
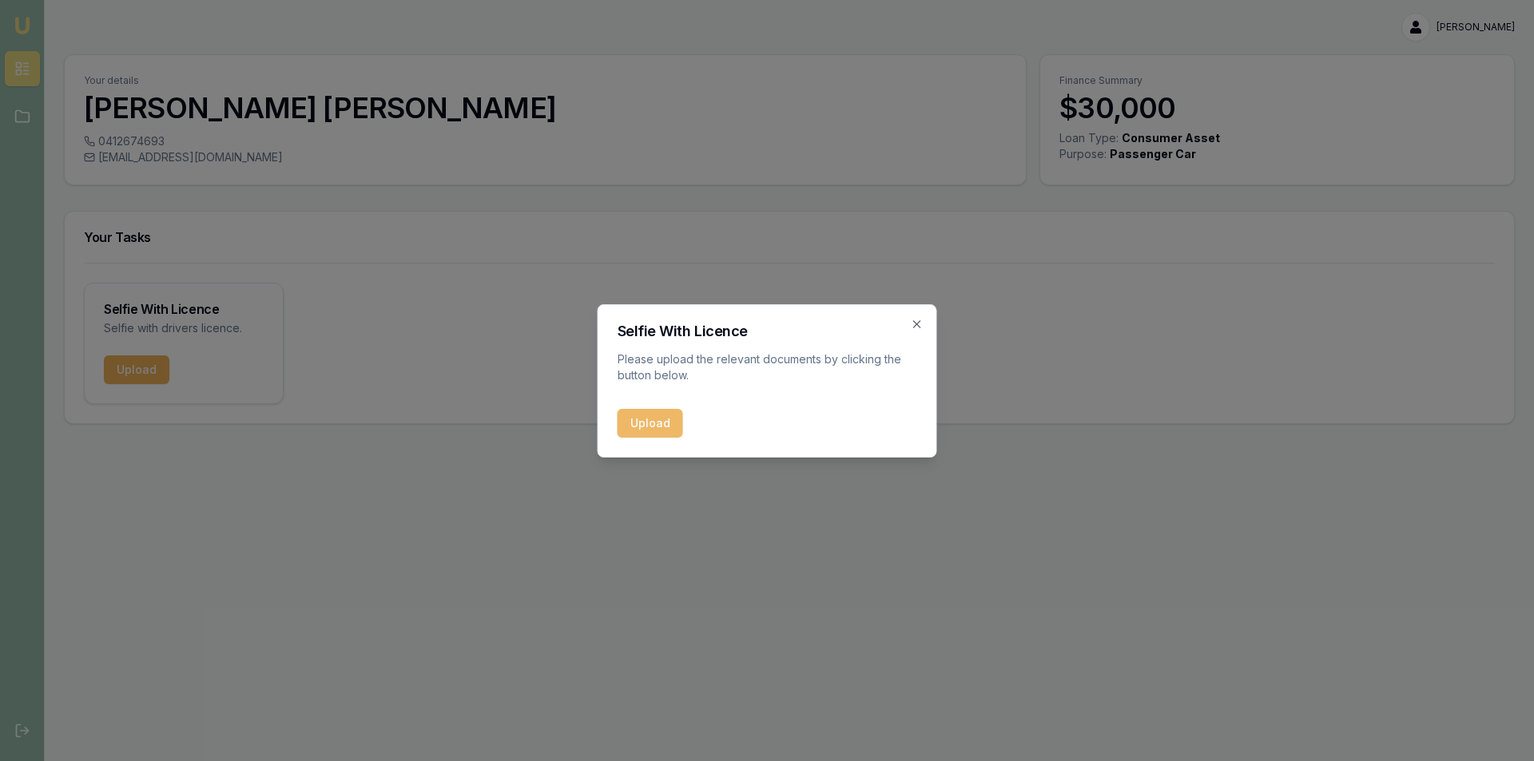
click at [661, 427] on button "Upload" at bounding box center [651, 423] width 66 height 29
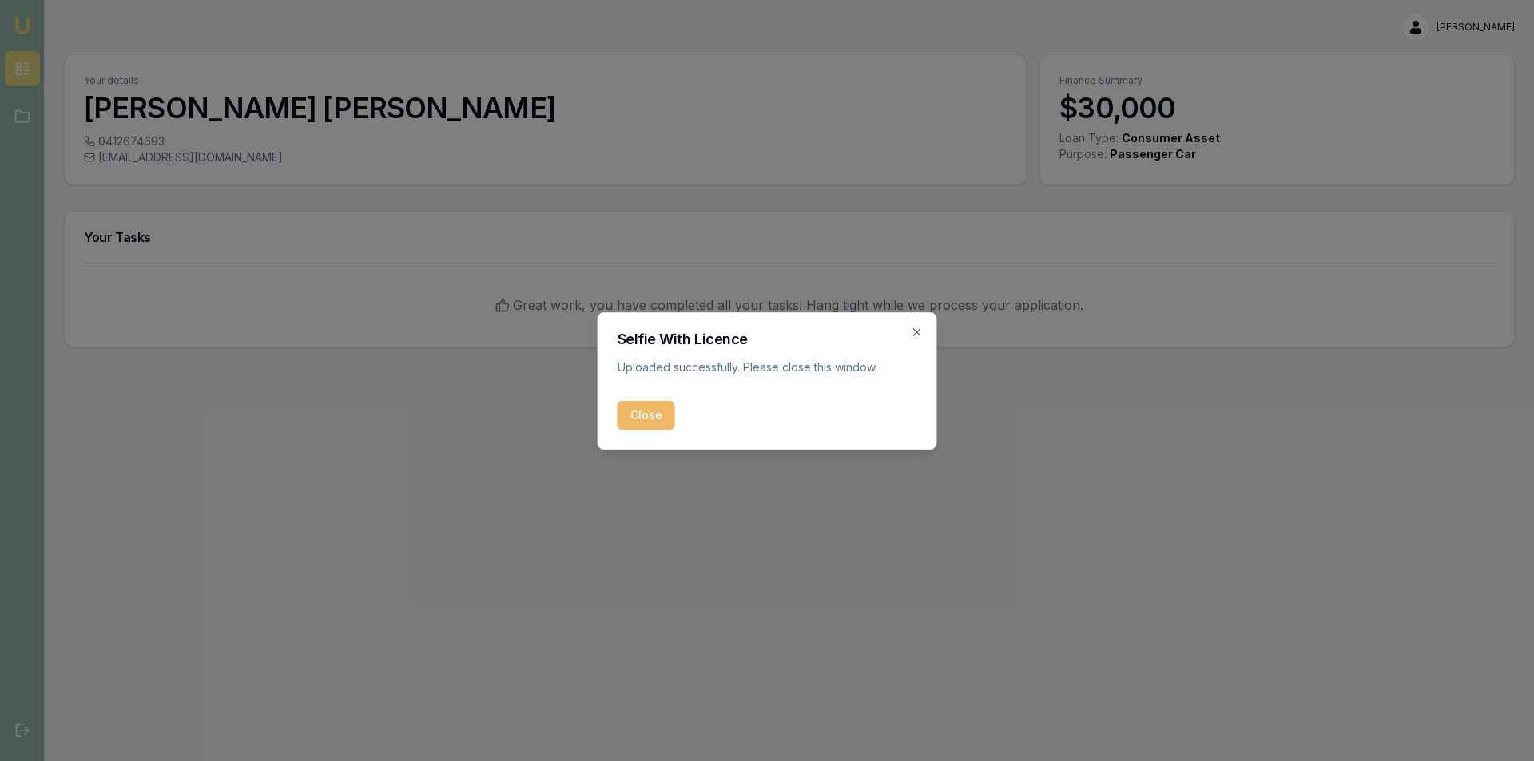
click at [655, 419] on button "Close" at bounding box center [647, 415] width 58 height 29
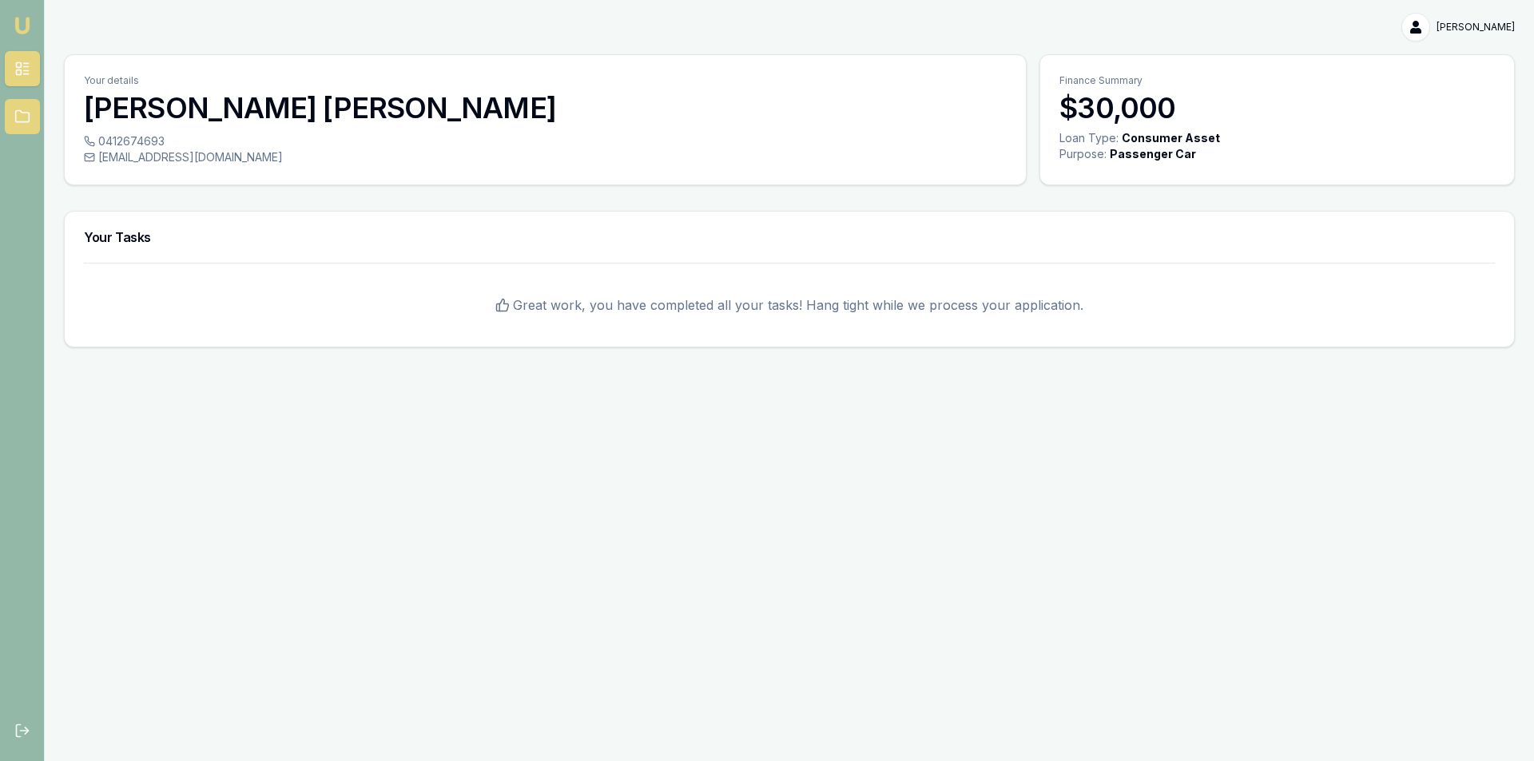
click at [24, 117] on icon at bounding box center [22, 117] width 16 height 16
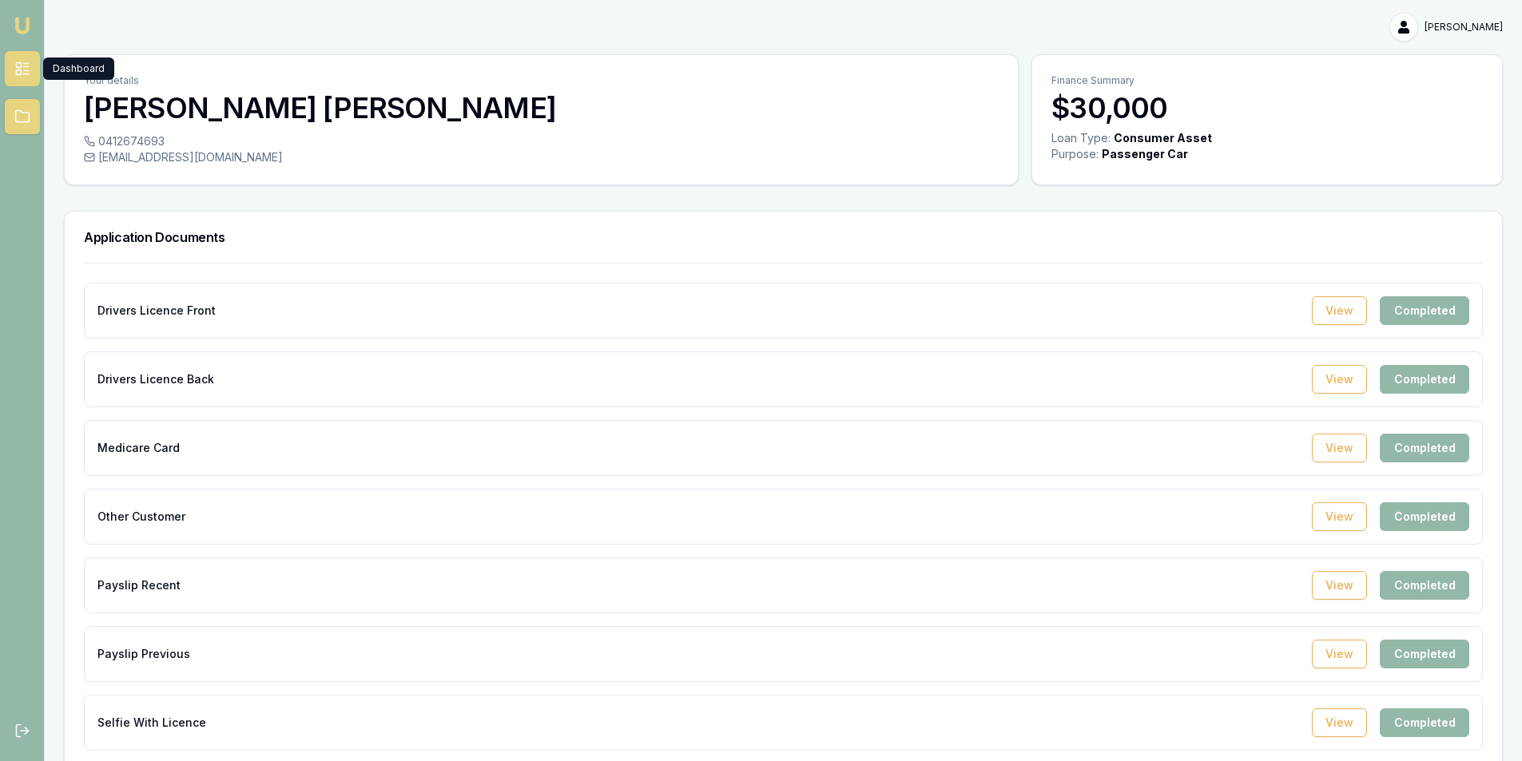
click at [16, 73] on rect at bounding box center [18, 72] width 5 height 5
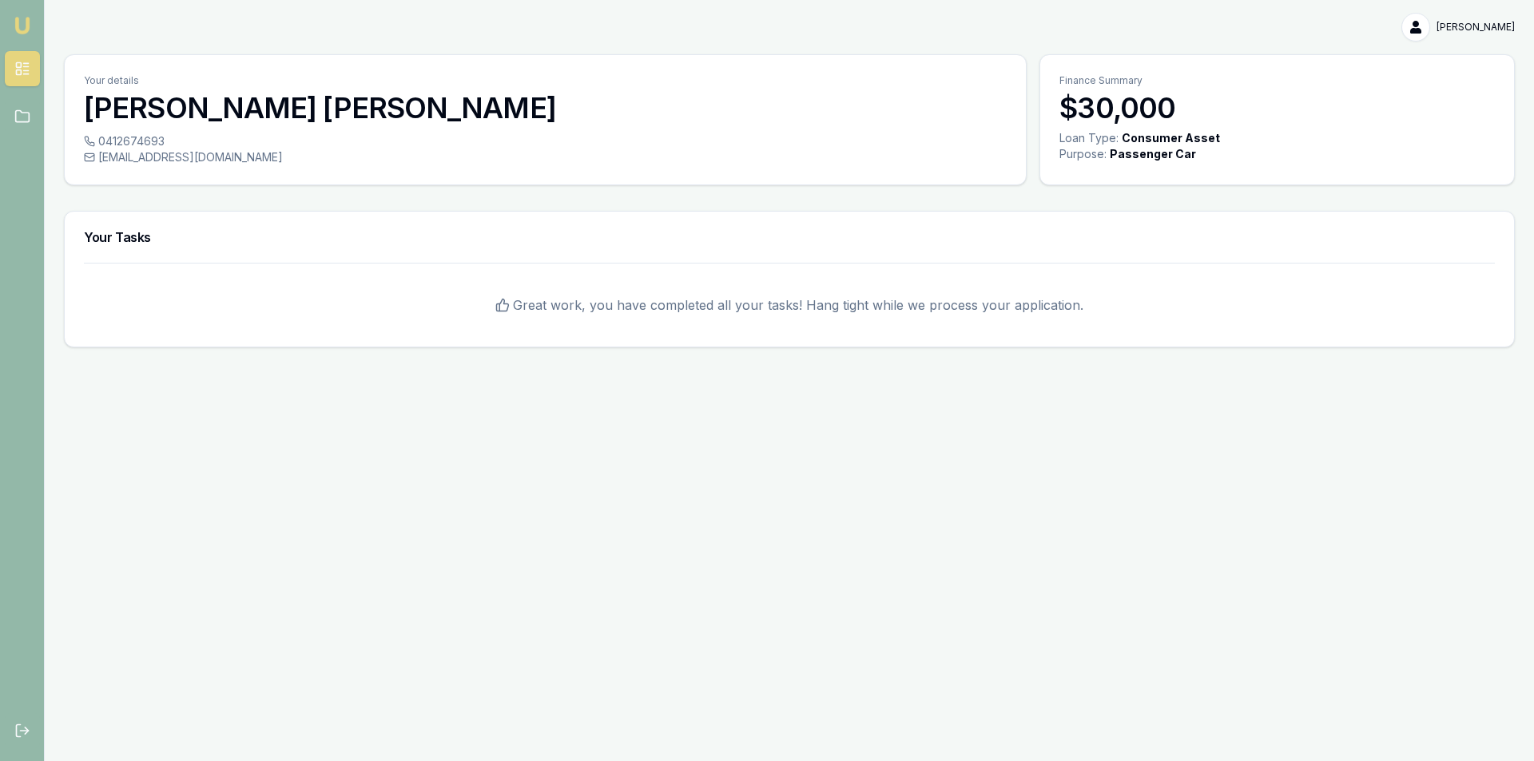
click at [1475, 21] on html "Emu Broker [PERSON_NAME] Toggle Menu Your details [PERSON_NAME] 0412674693 [EMA…" at bounding box center [767, 380] width 1534 height 761
click at [1459, 62] on div "My Account" at bounding box center [1463, 62] width 94 height 26
click at [1174, 116] on html "Emu Broker [PERSON_NAME] Toggle Menu Your details [PERSON_NAME] 0412674693 [EMA…" at bounding box center [767, 380] width 1534 height 761
click at [22, 25] on img at bounding box center [22, 25] width 19 height 19
